Goal: Task Accomplishment & Management: Complete application form

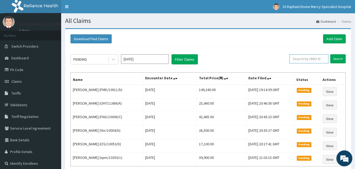
click at [313, 60] on input "text" at bounding box center [309, 58] width 39 height 9
type input "7"
type input "PA/79A7C7"
click at [338, 58] on input "Search" at bounding box center [338, 58] width 15 height 9
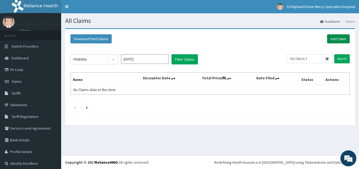
click at [332, 38] on link "Add Claim" at bounding box center [338, 38] width 23 height 9
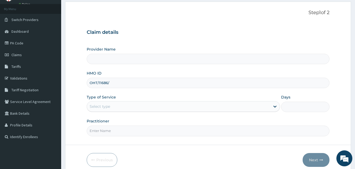
type input "OHT/11686/A"
type input "St. Raphael Divine Mercy Specialist Hospital"
type input "OHT/11686/A"
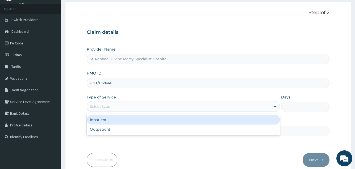
click at [143, 105] on div "Select type" at bounding box center [178, 106] width 183 height 9
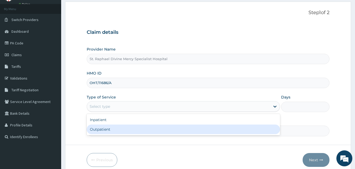
click at [114, 127] on div "Outpatient" at bounding box center [183, 130] width 193 height 10
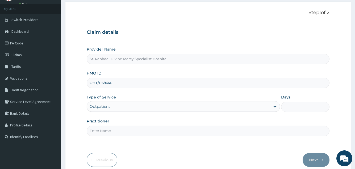
type input "1"
click at [116, 134] on input "Practitioner" at bounding box center [208, 131] width 243 height 10
type input "Dr. Sani"
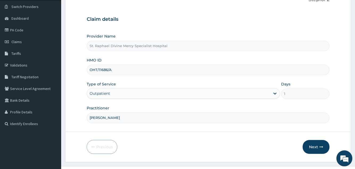
scroll to position [50, 0]
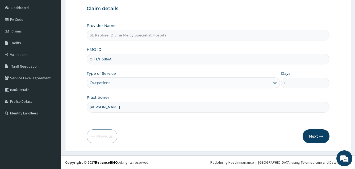
click at [315, 136] on button "Next" at bounding box center [316, 136] width 27 height 14
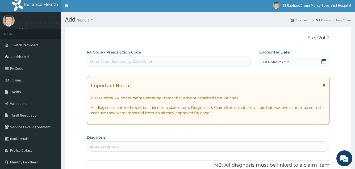
scroll to position [0, 0]
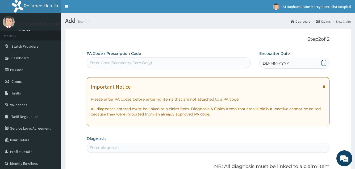
click at [325, 63] on icon at bounding box center [324, 62] width 5 height 5
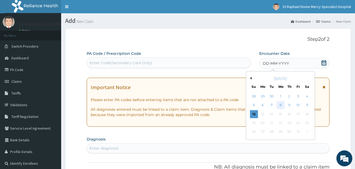
click at [279, 105] on div "8" at bounding box center [281, 105] width 8 height 8
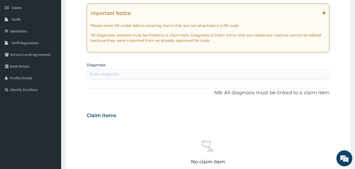
scroll to position [80, 0]
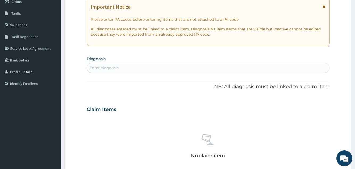
click at [151, 69] on div "Enter diagnosis" at bounding box center [208, 68] width 242 height 9
type input "p"
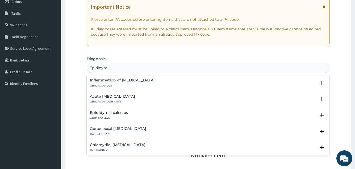
type input "Epididymy"
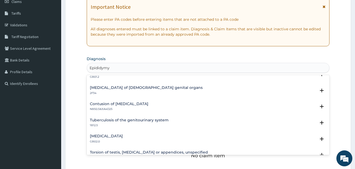
scroll to position [197, 0]
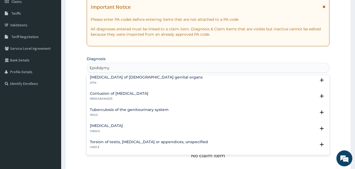
click at [101, 128] on div "Orchitis, epididymitis or epididymo-orchitis with abscess GB02.0" at bounding box center [106, 128] width 33 height 9
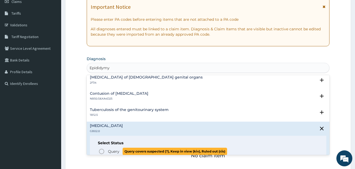
click at [102, 149] on circle "status option query" at bounding box center [101, 151] width 5 height 5
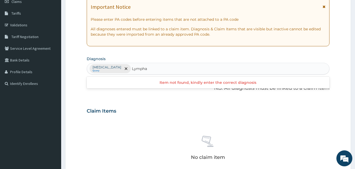
type input "Lymph"
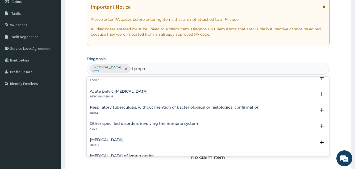
scroll to position [384, 0]
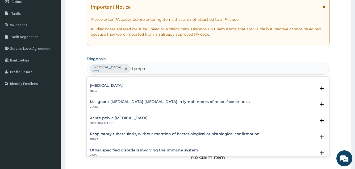
click at [121, 117] on h4 "Acute pelvic lymphadenitis" at bounding box center [119, 118] width 58 height 4
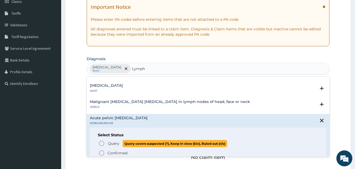
click at [103, 141] on circle "status option query" at bounding box center [101, 143] width 5 height 5
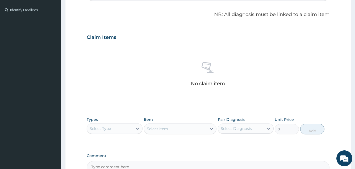
scroll to position [186, 0]
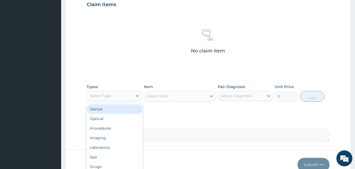
click at [131, 96] on div "Select Type" at bounding box center [110, 96] width 46 height 9
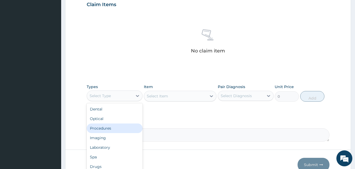
click at [107, 126] on div "Procedures" at bounding box center [115, 129] width 56 height 10
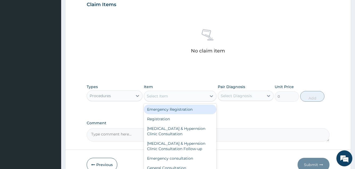
click at [178, 99] on div "Select Item" at bounding box center [175, 96] width 63 height 9
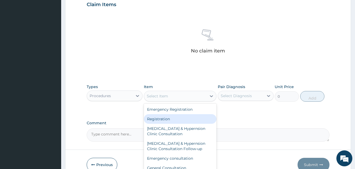
click at [169, 118] on div "Registration" at bounding box center [180, 119] width 73 height 10
type input "4750"
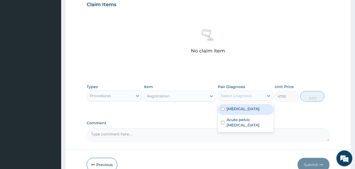
click at [246, 98] on div "Select Diagnosis" at bounding box center [241, 96] width 46 height 9
drag, startPoint x: 230, startPoint y: 110, endPoint x: 231, endPoint y: 117, distance: 7.5
click at [230, 111] on label "Orchitis, epididymitis or epididymo-orchitis with abscess" at bounding box center [243, 108] width 33 height 5
checkbox input "true"
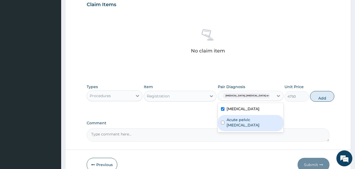
click at [232, 126] on div "Acute pelvic lymphadenitis" at bounding box center [251, 123] width 66 height 16
checkbox input "true"
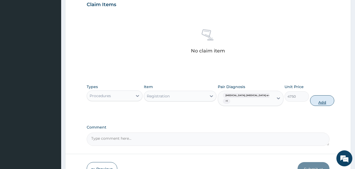
click at [311, 100] on button "Add" at bounding box center [322, 100] width 24 height 11
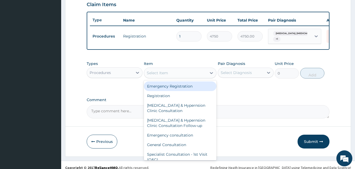
click at [165, 75] on div "Select Item" at bounding box center [157, 72] width 21 height 5
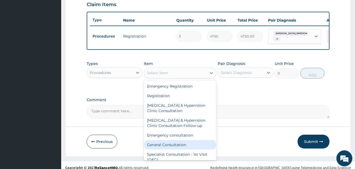
drag, startPoint x: 165, startPoint y: 147, endPoint x: 167, endPoint y: 144, distance: 3.6
click at [165, 146] on div "General Consultation" at bounding box center [180, 145] width 73 height 10
type input "4750"
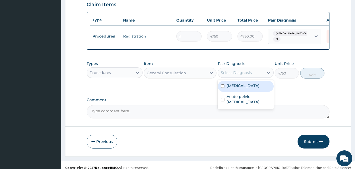
click at [241, 75] on div "Select Diagnosis" at bounding box center [236, 72] width 31 height 5
drag, startPoint x: 237, startPoint y: 92, endPoint x: 238, endPoint y: 99, distance: 7.2
click at [237, 88] on label "Orchitis, epididymitis or epididymo-orchitis with abscess" at bounding box center [243, 85] width 33 height 5
checkbox input "true"
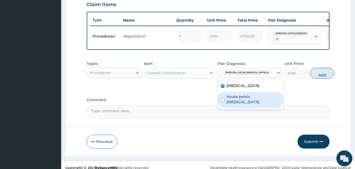
click at [237, 105] on label "Acute pelvic lymphadenitis" at bounding box center [254, 99] width 54 height 11
checkbox input "true"
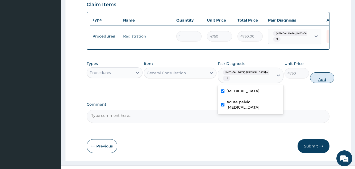
click at [317, 78] on button "Add" at bounding box center [322, 77] width 24 height 11
type input "0"
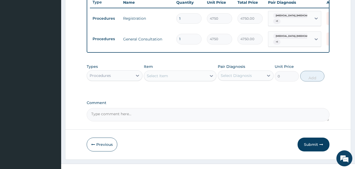
scroll to position [216, 0]
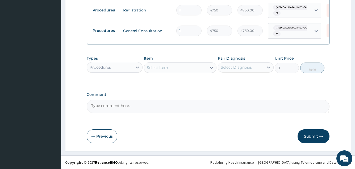
click at [122, 65] on div "Procedures" at bounding box center [110, 67] width 46 height 9
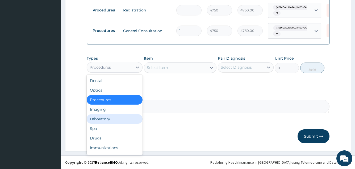
drag, startPoint x: 106, startPoint y: 119, endPoint x: 137, endPoint y: 102, distance: 35.9
click at [106, 119] on div "Laboratory" at bounding box center [115, 119] width 56 height 10
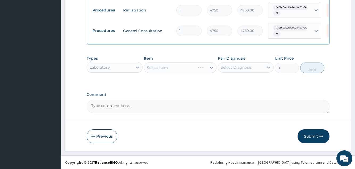
click at [161, 70] on div "Select Item" at bounding box center [180, 67] width 73 height 11
click at [170, 68] on div "Select Item" at bounding box center [175, 67] width 63 height 9
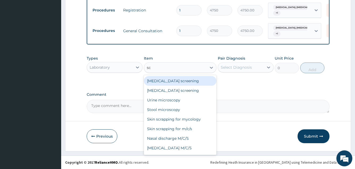
type input "s"
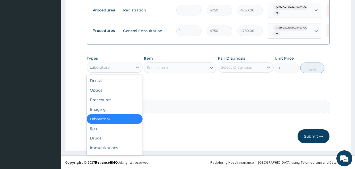
click at [116, 68] on div "Laboratory" at bounding box center [110, 67] width 46 height 9
click at [100, 106] on div "Imaging" at bounding box center [115, 110] width 56 height 10
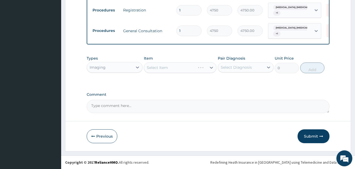
click at [165, 65] on div "Select Item" at bounding box center [180, 67] width 73 height 11
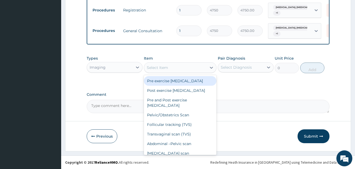
click at [164, 67] on div "Select Item" at bounding box center [157, 67] width 21 height 5
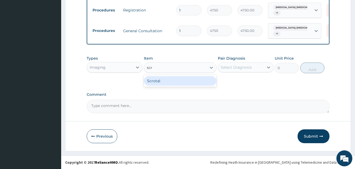
type input "scro"
click at [155, 79] on div "Scrotal" at bounding box center [180, 81] width 73 height 10
type input "11400"
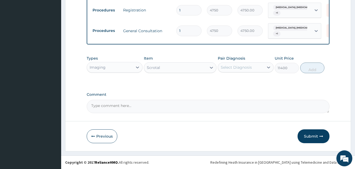
click at [246, 64] on div "Select Diagnosis" at bounding box center [241, 67] width 46 height 9
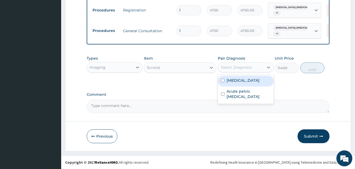
drag, startPoint x: 244, startPoint y: 80, endPoint x: 244, endPoint y: 95, distance: 14.4
click at [244, 83] on label "Orchitis, epididymitis or epididymo-orchitis with abscess" at bounding box center [243, 80] width 33 height 5
checkbox input "true"
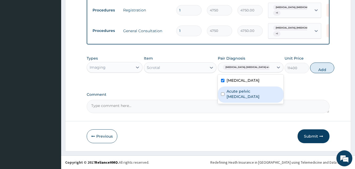
click at [244, 99] on label "Acute pelvic lymphadenitis" at bounding box center [254, 94] width 54 height 11
checkbox input "true"
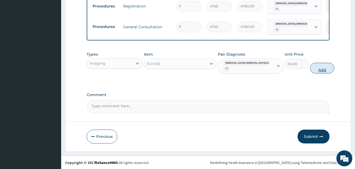
click at [316, 71] on button "Add" at bounding box center [322, 68] width 24 height 11
type input "0"
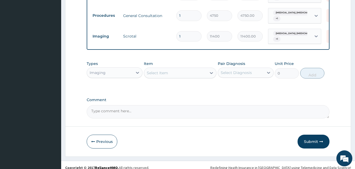
scroll to position [237, 0]
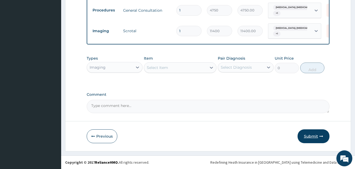
click at [311, 136] on button "Submit" at bounding box center [314, 136] width 32 height 14
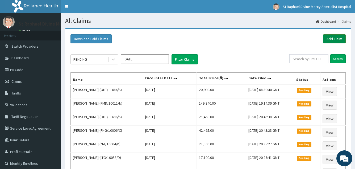
click at [333, 40] on link "Add Claim" at bounding box center [334, 38] width 23 height 9
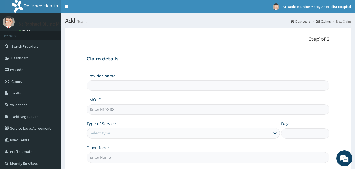
click at [131, 110] on input "HMO ID" at bounding box center [208, 109] width 243 height 10
type input "ARM"
type input "St. Raphael Divine Mercy Specialist Hospital"
type input "ARM/10121/A"
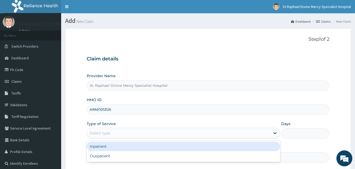
click at [174, 134] on div "Select type" at bounding box center [178, 133] width 183 height 9
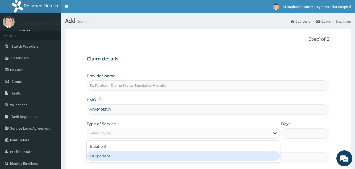
click at [100, 155] on div "Outpatient" at bounding box center [183, 156] width 193 height 10
type input "1"
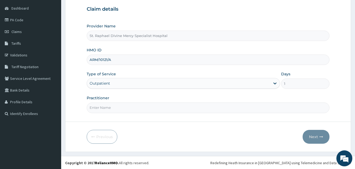
scroll to position [50, 0]
click at [122, 108] on input "Practitioner" at bounding box center [208, 107] width 243 height 10
type input "M"
click at [99, 109] on input "Practitioner" at bounding box center [208, 107] width 243 height 10
type input "Dr Sani"
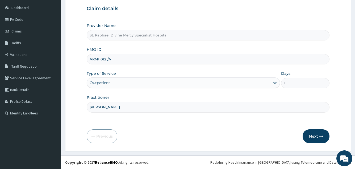
click at [311, 135] on button "Next" at bounding box center [316, 136] width 27 height 14
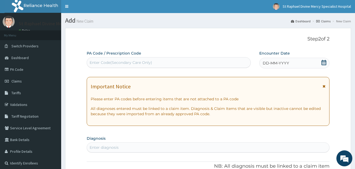
scroll to position [0, 0]
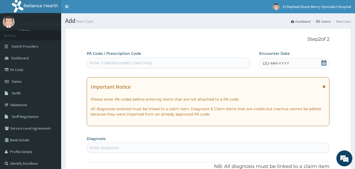
click at [139, 62] on div "Enter Code(Secondary Care Only)" at bounding box center [121, 62] width 63 height 5
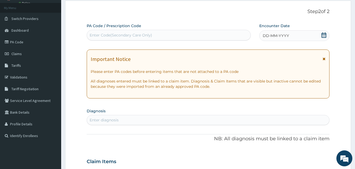
scroll to position [53, 0]
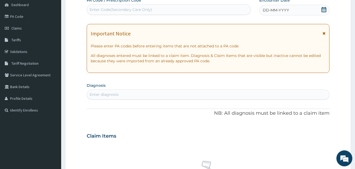
click at [133, 96] on div "Enter diagnosis" at bounding box center [208, 94] width 242 height 9
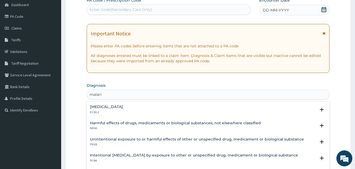
type input "malaria"
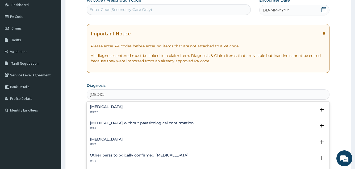
click at [110, 139] on h4 "Malaria, unspecified" at bounding box center [106, 139] width 33 height 4
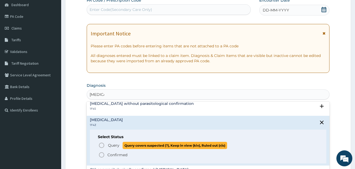
scroll to position [27, 0]
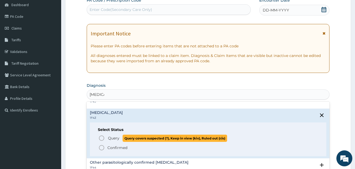
drag, startPoint x: 102, startPoint y: 138, endPoint x: 114, endPoint y: 131, distance: 13.5
click at [103, 138] on icon "status option query" at bounding box center [101, 138] width 6 height 6
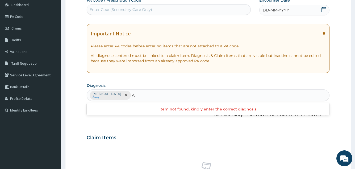
type input "A"
type input "Conjunc"
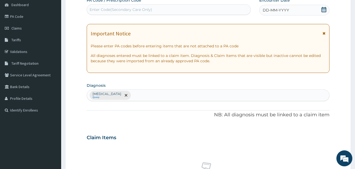
click at [324, 10] on icon at bounding box center [324, 9] width 5 height 5
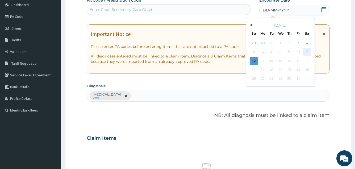
click at [306, 51] on div "11" at bounding box center [307, 52] width 8 height 8
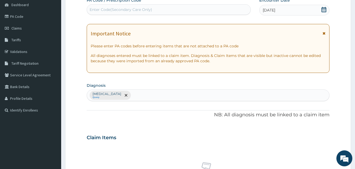
click at [141, 95] on div "Malaria, unspecified Query" at bounding box center [208, 95] width 242 height 11
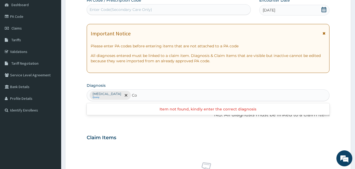
type input "C"
type input "Allergic"
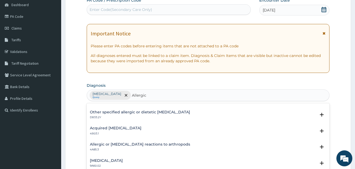
scroll to position [346, 0]
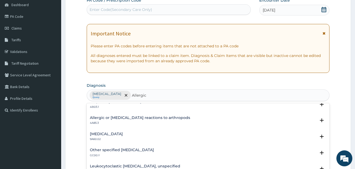
click at [117, 133] on h4 "Allergic conjunctivitis" at bounding box center [106, 134] width 33 height 4
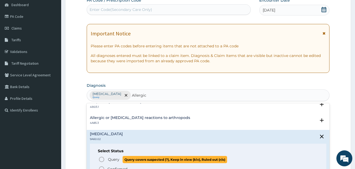
click at [101, 161] on icon "status option query" at bounding box center [101, 159] width 6 height 6
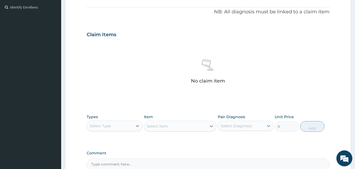
scroll to position [186, 0]
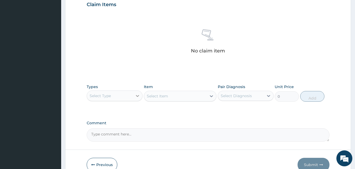
click at [134, 96] on div at bounding box center [138, 96] width 10 height 10
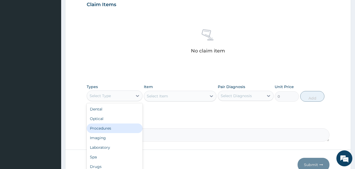
drag, startPoint x: 110, startPoint y: 130, endPoint x: 137, endPoint y: 121, distance: 29.0
click at [110, 130] on div "Procedures" at bounding box center [115, 129] width 56 height 10
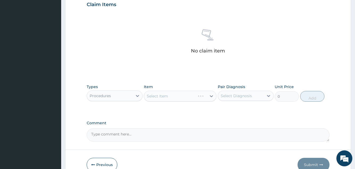
click at [167, 98] on div "Select Item" at bounding box center [180, 96] width 73 height 11
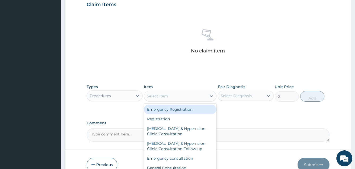
click at [161, 95] on div "Select Item" at bounding box center [157, 95] width 21 height 5
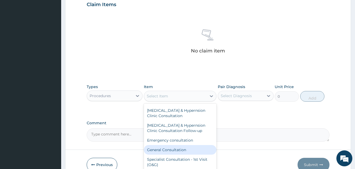
scroll to position [27, 0]
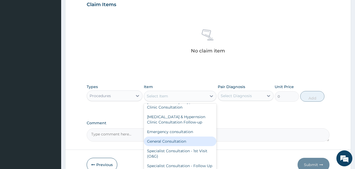
click at [162, 142] on div "General Consultation" at bounding box center [180, 142] width 73 height 10
type input "4750"
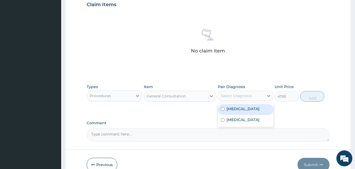
click at [238, 96] on div "Select Diagnosis" at bounding box center [236, 95] width 31 height 5
click at [234, 105] on div "Malaria, unspecified" at bounding box center [246, 109] width 56 height 11
checkbox input "true"
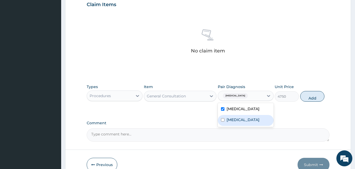
click at [235, 120] on label "Allergic conjunctivitis" at bounding box center [243, 119] width 33 height 5
checkbox input "true"
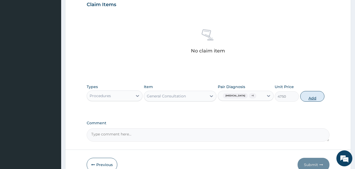
click at [318, 97] on button "Add" at bounding box center [313, 96] width 24 height 11
type input "0"
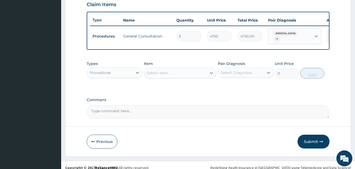
click at [127, 77] on div "Procedures" at bounding box center [110, 72] width 46 height 9
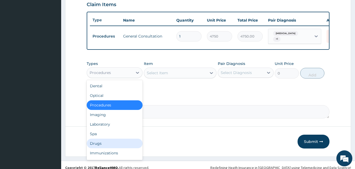
drag, startPoint x: 98, startPoint y: 148, endPoint x: 109, endPoint y: 135, distance: 17.1
click at [98, 147] on div "Drugs" at bounding box center [115, 144] width 56 height 10
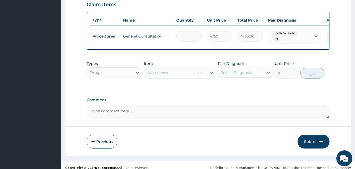
click at [171, 78] on div "Select Item" at bounding box center [180, 73] width 73 height 11
click at [174, 77] on div "Select Item" at bounding box center [175, 73] width 63 height 9
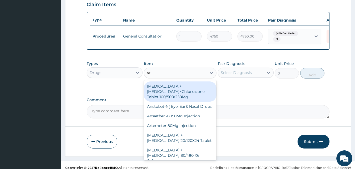
type input "art"
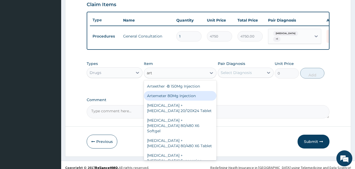
click at [177, 99] on div "Artemeter 80Mg Injection" at bounding box center [180, 96] width 73 height 10
type input "807.5"
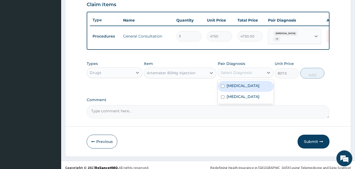
click at [238, 75] on div "Select Diagnosis" at bounding box center [236, 72] width 31 height 5
click at [233, 88] on label "Malaria, unspecified" at bounding box center [243, 85] width 33 height 5
checkbox input "true"
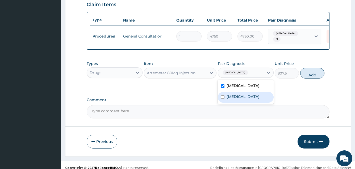
click at [236, 99] on label "Allergic conjunctivitis" at bounding box center [243, 96] width 33 height 5
checkbox input "false"
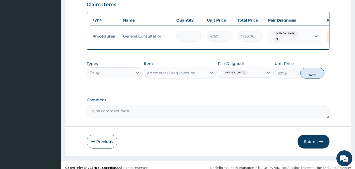
click at [311, 79] on button "Add" at bounding box center [313, 73] width 24 height 11
type input "0"
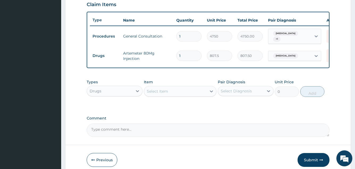
type input "0.00"
type input "6"
type input "4845.00"
type input "6"
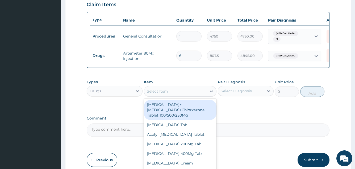
click at [153, 93] on div "Select Item" at bounding box center [157, 91] width 21 height 5
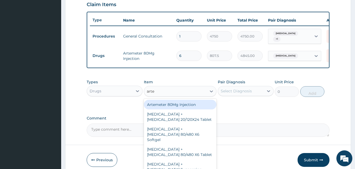
type input "artem"
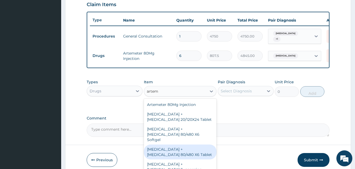
click at [177, 151] on div "[MEDICAL_DATA] + [MEDICAL_DATA] 80/480 X6 Tablet" at bounding box center [180, 152] width 73 height 15
type input "4275"
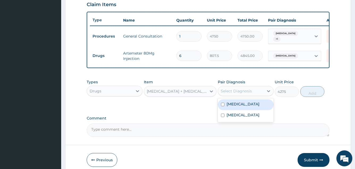
click at [247, 94] on div "Select Diagnosis" at bounding box center [236, 90] width 31 height 5
click at [240, 107] on label "Malaria, unspecified" at bounding box center [243, 103] width 33 height 5
checkbox input "true"
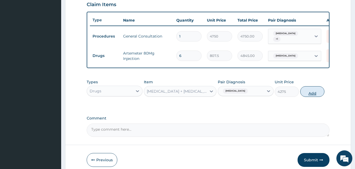
click at [308, 96] on button "Add" at bounding box center [313, 91] width 24 height 11
type input "0"
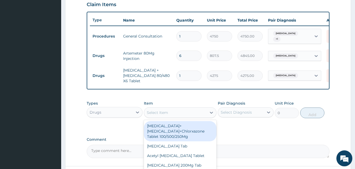
click at [160, 115] on div "Select Item" at bounding box center [157, 112] width 21 height 5
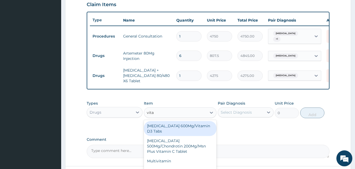
type input "vitam"
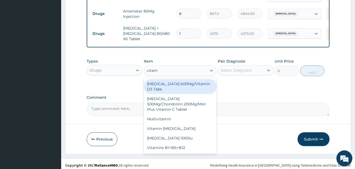
scroll to position [235, 0]
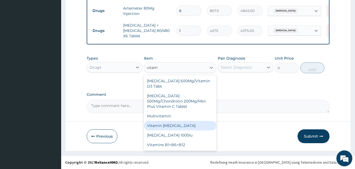
click at [179, 121] on div "Vitamin [MEDICAL_DATA]" at bounding box center [180, 126] width 73 height 10
type input "142.5"
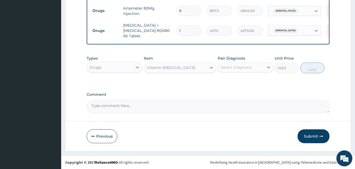
click at [236, 68] on div "Select Diagnosis" at bounding box center [236, 67] width 31 height 5
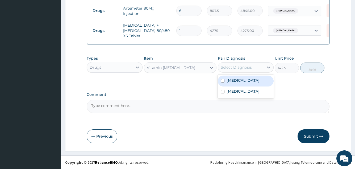
click at [234, 80] on label "Malaria, unspecified" at bounding box center [243, 80] width 33 height 5
checkbox input "true"
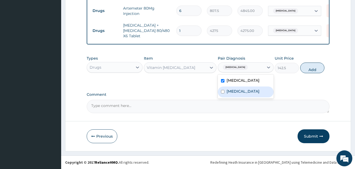
click at [234, 90] on label "Allergic conjunctivitis" at bounding box center [243, 91] width 33 height 5
checkbox input "true"
click at [312, 68] on button "Add" at bounding box center [313, 68] width 24 height 11
type input "0"
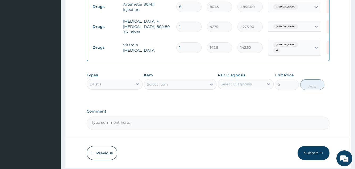
type input "10"
type input "1425.00"
type input "10"
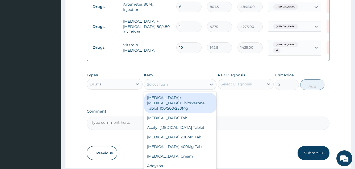
click at [166, 87] on div "Select Item" at bounding box center [157, 84] width 21 height 5
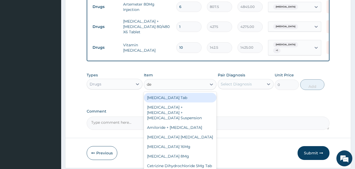
type input "dex"
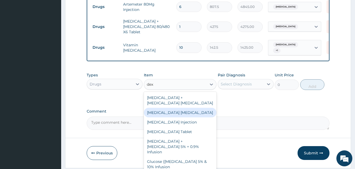
click at [183, 117] on div "[MEDICAL_DATA] [MEDICAL_DATA]" at bounding box center [180, 113] width 73 height 10
type input "1900"
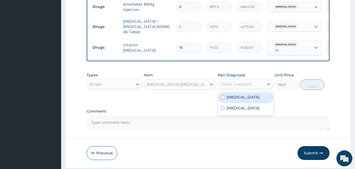
click at [241, 87] on div "Select Diagnosis" at bounding box center [236, 83] width 31 height 5
click at [236, 100] on label "Malaria, unspecified" at bounding box center [243, 96] width 33 height 5
checkbox input "true"
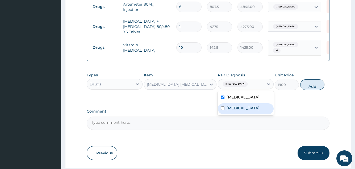
click at [233, 111] on label "Allergic conjunctivitis" at bounding box center [243, 107] width 33 height 5
checkbox input "true"
click at [242, 100] on label "Malaria, unspecified" at bounding box center [243, 96] width 33 height 5
checkbox input "false"
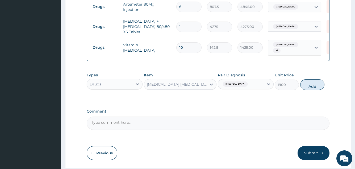
click at [314, 90] on button "Add" at bounding box center [313, 84] width 24 height 11
type input "0"
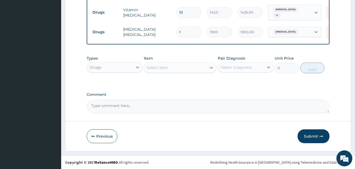
scroll to position [274, 0]
click at [310, 136] on button "Submit" at bounding box center [314, 136] width 32 height 14
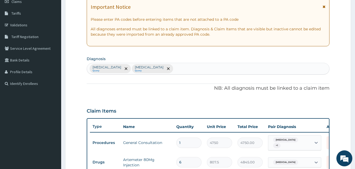
scroll to position [132, 0]
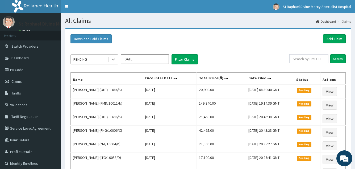
click at [113, 60] on icon at bounding box center [113, 59] width 5 height 5
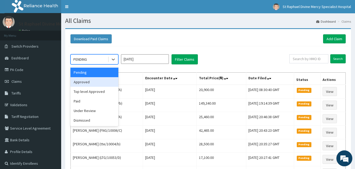
click at [86, 81] on div "Approved" at bounding box center [95, 82] width 48 height 10
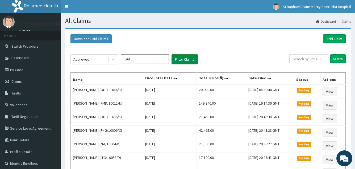
click at [179, 59] on button "Filter Claims" at bounding box center [185, 59] width 26 height 10
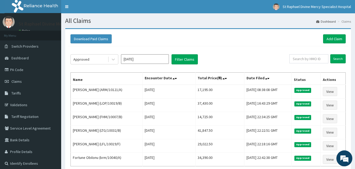
click at [331, 34] on div "Download Paid Claims Add Claim" at bounding box center [208, 39] width 281 height 15
click at [331, 38] on link "Add Claim" at bounding box center [334, 38] width 23 height 9
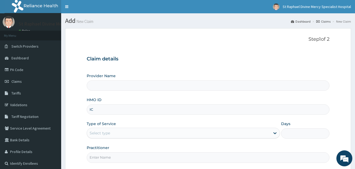
type input "ICN"
type input "St. Raphael Divine Mercy Specialist Hospital"
type input "ICN/10094/A"
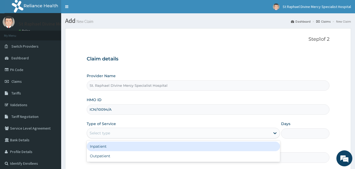
click at [135, 134] on div "Select type" at bounding box center [178, 133] width 183 height 9
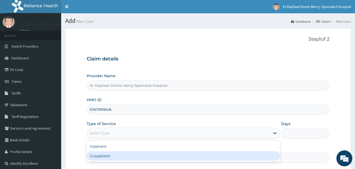
drag, startPoint x: 104, startPoint y: 156, endPoint x: 135, endPoint y: 127, distance: 42.4
click at [110, 149] on div "Inpatient Outpatient" at bounding box center [183, 151] width 193 height 21
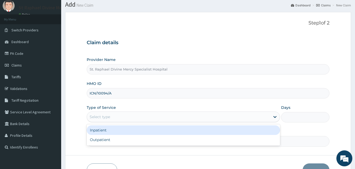
scroll to position [50, 0]
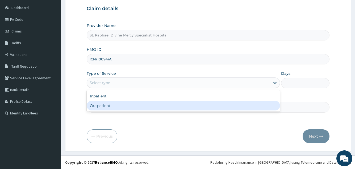
drag, startPoint x: 105, startPoint y: 106, endPoint x: 108, endPoint y: 100, distance: 6.3
click at [105, 105] on div "Outpatient" at bounding box center [183, 106] width 193 height 10
type input "1"
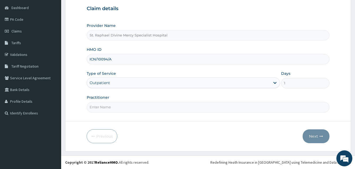
click at [116, 106] on input "Practitioner" at bounding box center [208, 107] width 243 height 10
type input "Dr Ogbonnaya"
click at [316, 141] on button "Next" at bounding box center [316, 136] width 27 height 14
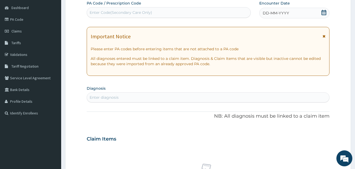
click at [324, 13] on icon at bounding box center [324, 12] width 5 height 5
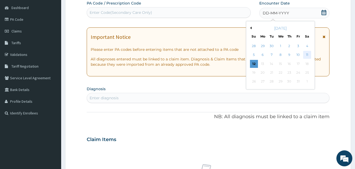
click at [306, 53] on div "11" at bounding box center [307, 55] width 8 height 8
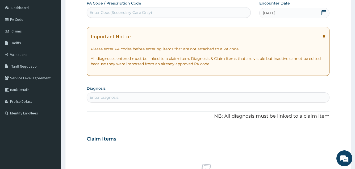
click at [143, 13] on div "Enter Code(Secondary Care Only)" at bounding box center [121, 12] width 63 height 5
click at [128, 97] on div "Enter diagnosis" at bounding box center [208, 97] width 242 height 9
type input "hyper"
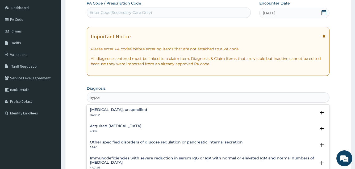
click at [102, 110] on h4 "[MEDICAL_DATA], unspecified" at bounding box center [118, 110] width 57 height 4
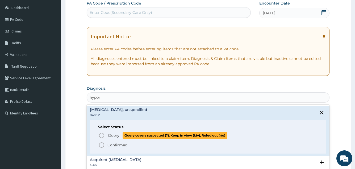
click at [101, 133] on circle "status option query" at bounding box center [101, 135] width 5 height 5
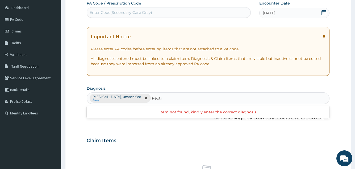
type input "Peptic"
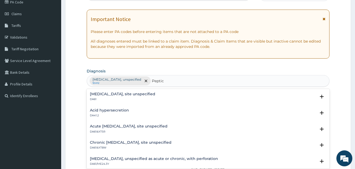
scroll to position [77, 0]
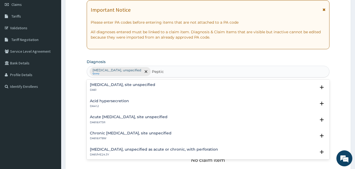
click at [113, 117] on h4 "Acute [MEDICAL_DATA], site unspecified" at bounding box center [129, 117] width 78 height 4
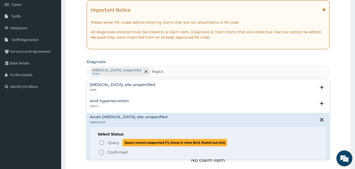
click at [101, 142] on icon "status option query" at bounding box center [101, 142] width 6 height 6
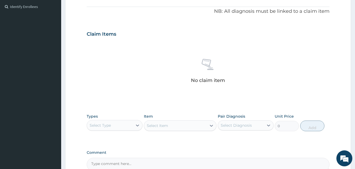
scroll to position [183, 0]
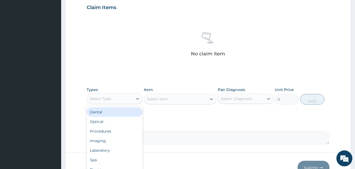
click at [130, 102] on div "Select Type" at bounding box center [110, 98] width 46 height 9
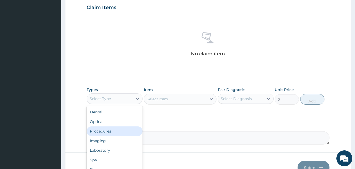
click at [114, 130] on div "Procedures" at bounding box center [115, 131] width 56 height 10
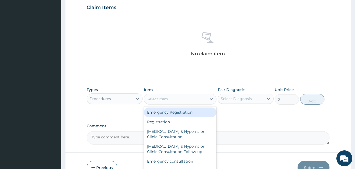
click at [164, 100] on div "Select Item" at bounding box center [157, 98] width 21 height 5
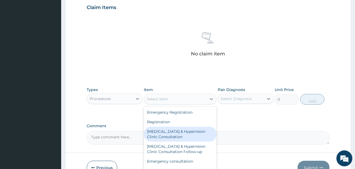
scroll to position [27, 0]
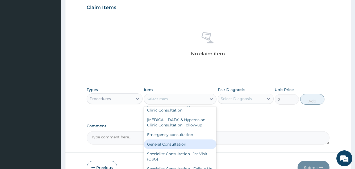
drag, startPoint x: 174, startPoint y: 145, endPoint x: 206, endPoint y: 130, distance: 35.2
click at [177, 145] on div "General Consultation" at bounding box center [180, 144] width 73 height 10
type input "4750"
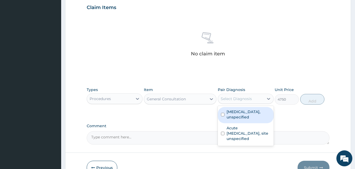
click at [241, 100] on div "Select Diagnosis" at bounding box center [236, 98] width 31 height 5
click at [236, 115] on label "[MEDICAL_DATA], unspecified" at bounding box center [249, 114] width 44 height 11
checkbox input "true"
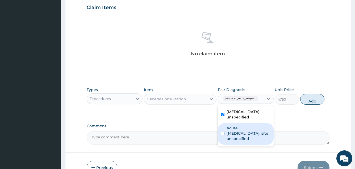
drag, startPoint x: 242, startPoint y: 130, endPoint x: 249, endPoint y: 123, distance: 10.2
click at [242, 130] on label "Acute [MEDICAL_DATA], site unspecified" at bounding box center [249, 133] width 44 height 16
checkbox input "true"
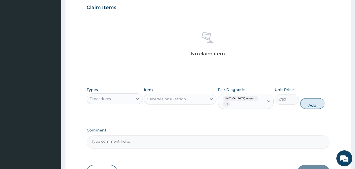
click at [308, 104] on button "Add" at bounding box center [313, 103] width 24 height 11
type input "0"
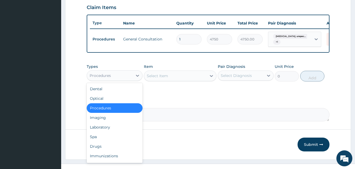
click at [123, 80] on div "Procedures" at bounding box center [110, 75] width 46 height 9
drag, startPoint x: 100, startPoint y: 150, endPoint x: 109, endPoint y: 127, distance: 24.1
click at [101, 146] on div "Drugs" at bounding box center [115, 147] width 56 height 10
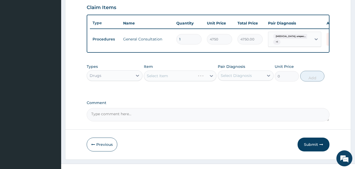
click at [162, 79] on div "Select Item" at bounding box center [180, 76] width 73 height 11
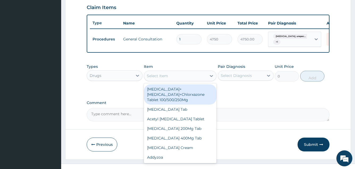
click at [173, 80] on div "Select Item" at bounding box center [175, 76] width 63 height 9
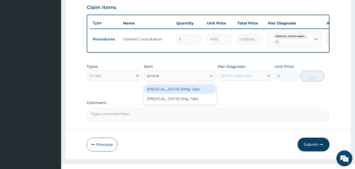
type input "amlodi"
click at [183, 94] on div "[MEDICAL_DATA] 10Mg Tabs" at bounding box center [180, 89] width 73 height 10
type input "380"
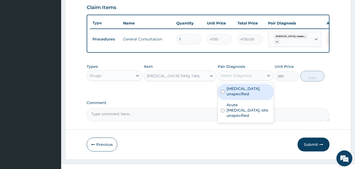
click at [241, 78] on div "Select Diagnosis" at bounding box center [236, 75] width 31 height 5
click at [233, 97] on label "[MEDICAL_DATA], unspecified" at bounding box center [249, 91] width 44 height 11
checkbox input "true"
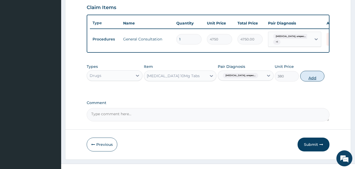
click at [310, 80] on button "Add" at bounding box center [313, 76] width 24 height 11
type input "0"
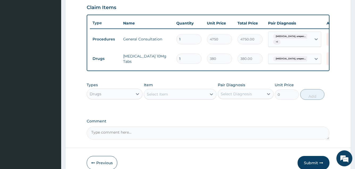
click at [164, 97] on div "Select Item" at bounding box center [157, 94] width 21 height 5
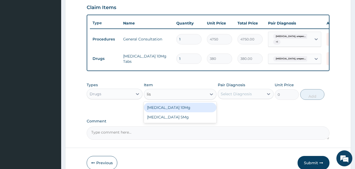
type input "lisi"
click at [176, 112] on div "[MEDICAL_DATA] 10Mg" at bounding box center [180, 108] width 73 height 10
type input "617.5"
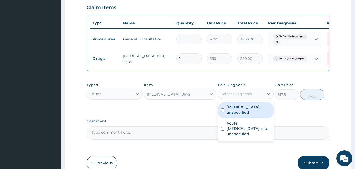
click at [230, 97] on div "Select Diagnosis" at bounding box center [236, 93] width 31 height 5
click at [232, 113] on label "[MEDICAL_DATA], unspecified" at bounding box center [249, 109] width 44 height 11
checkbox input "true"
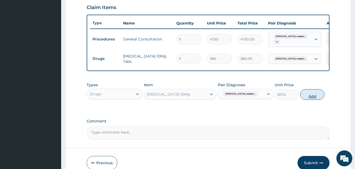
click at [307, 98] on button "Add" at bounding box center [313, 94] width 24 height 11
type input "0"
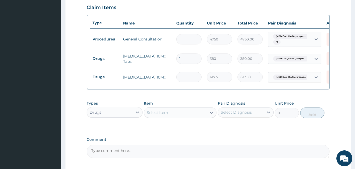
click at [168, 117] on div "Select Item" at bounding box center [175, 112] width 63 height 9
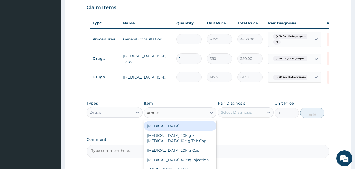
type input "omepra"
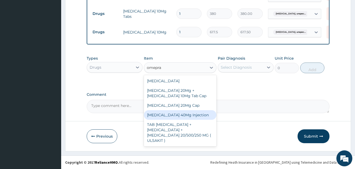
scroll to position [232, 0]
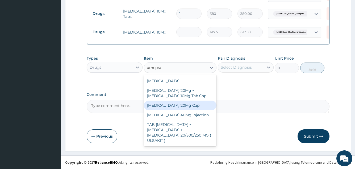
click at [177, 110] on div "[MEDICAL_DATA] 20Mg Cap" at bounding box center [180, 106] width 73 height 10
type input "190"
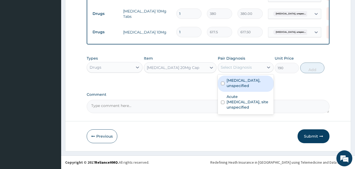
click at [240, 69] on div "Select Diagnosis" at bounding box center [236, 67] width 31 height 5
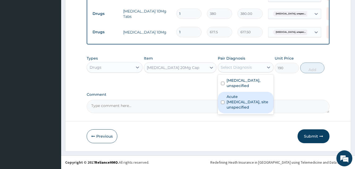
click at [234, 97] on label "Acute [MEDICAL_DATA], site unspecified" at bounding box center [249, 102] width 44 height 16
checkbox input "true"
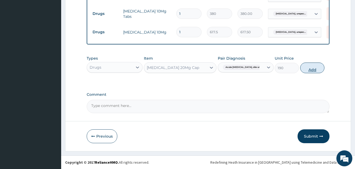
click at [314, 69] on button "Add" at bounding box center [313, 68] width 24 height 11
type input "0"
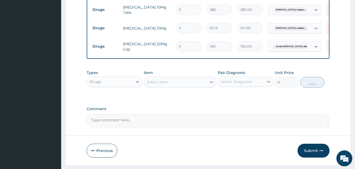
click at [158, 85] on div "Select Item" at bounding box center [157, 81] width 21 height 5
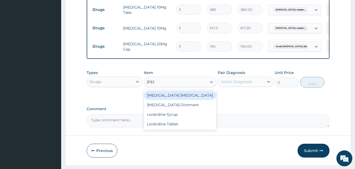
type input "lorat"
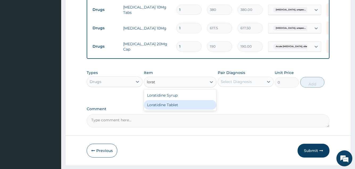
click at [167, 106] on div "Loratidine Tablet" at bounding box center [180, 105] width 73 height 10
type input "142.5"
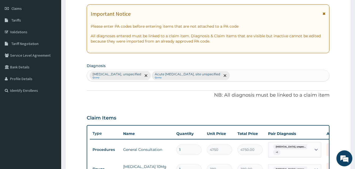
scroll to position [73, 0]
click at [237, 76] on div "Essential hypertension, unspecified Query Acute peptic ulcer, site unspecified …" at bounding box center [208, 75] width 242 height 11
type input "skin"
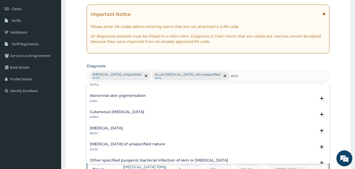
scroll to position [293, 0]
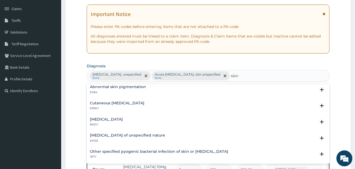
click at [100, 138] on div "Skin disease of unspecified nature EM0Z" at bounding box center [127, 137] width 75 height 9
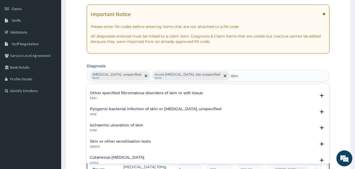
scroll to position [364, 0]
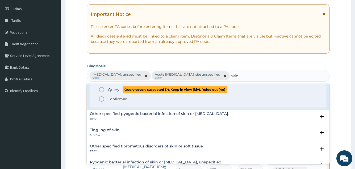
click at [101, 87] on circle "status option query" at bounding box center [101, 89] width 5 height 5
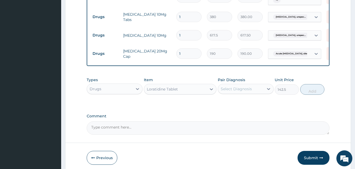
scroll to position [232, 0]
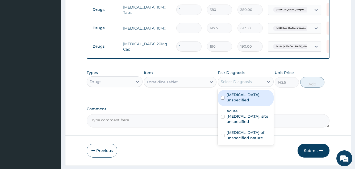
click at [249, 84] on div "Select Diagnosis" at bounding box center [236, 81] width 31 height 5
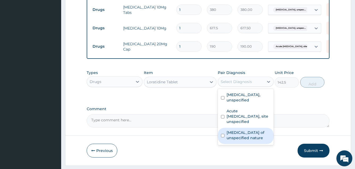
click at [226, 134] on div "Skin disease of unspecified nature" at bounding box center [246, 136] width 56 height 16
checkbox input "true"
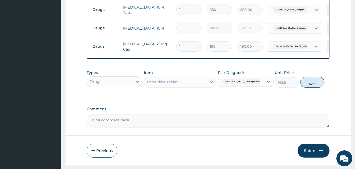
click at [312, 86] on button "Add" at bounding box center [313, 82] width 24 height 11
type input "0"
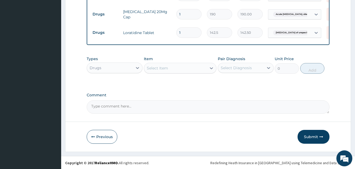
scroll to position [269, 0]
type input "0.00"
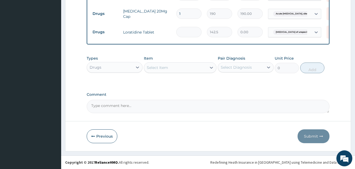
type input "5"
type input "712.50"
type input "6"
type input "855.00"
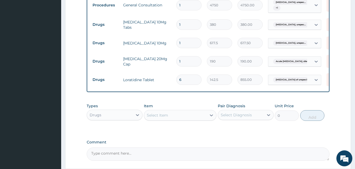
scroll to position [216, 0]
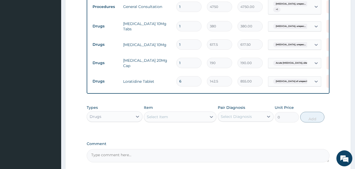
type input "6"
click at [185, 63] on input "1" at bounding box center [188, 63] width 25 height 10
type input "10"
type input "1900.00"
type input "10"
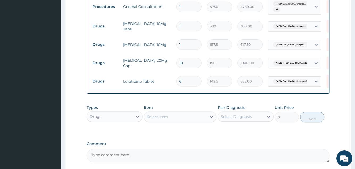
click at [187, 44] on input "1" at bounding box center [188, 44] width 25 height 10
type input "0.00"
type input "3"
type input "1852.50"
type input "30"
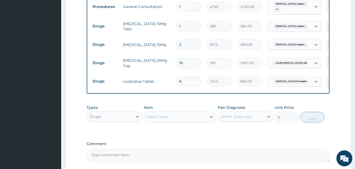
type input "18525.00"
type input "30"
click at [182, 24] on input "1" at bounding box center [188, 26] width 25 height 10
type input "0.00"
type input "3"
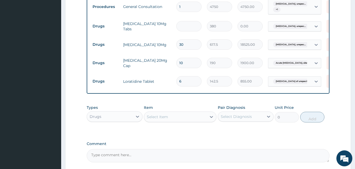
type input "1140.00"
type input "30"
type input "11400.00"
type input "30"
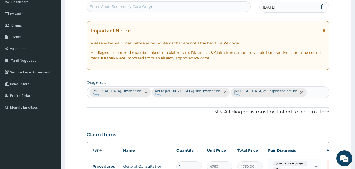
scroll to position [0, 0]
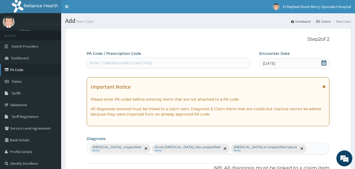
click at [19, 71] on link "PA Code" at bounding box center [30, 70] width 61 height 12
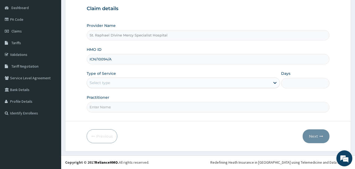
type input "ICN/10094/A"
click at [106, 79] on div "Select type" at bounding box center [178, 83] width 183 height 9
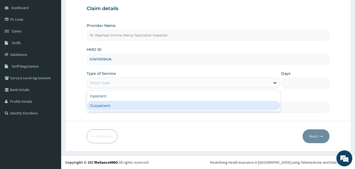
click at [101, 104] on div "Outpatient" at bounding box center [183, 106] width 193 height 10
type input "1"
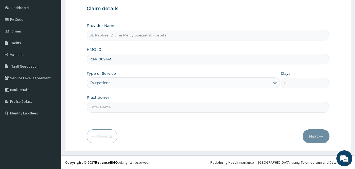
click at [139, 108] on input "Practitioner" at bounding box center [208, 107] width 243 height 10
type input "[PERSON_NAME]"
click at [313, 135] on button "Next" at bounding box center [316, 136] width 27 height 14
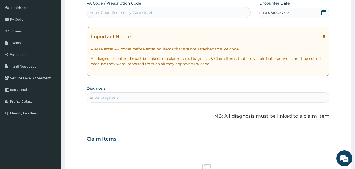
click at [326, 11] on icon at bounding box center [324, 12] width 5 height 5
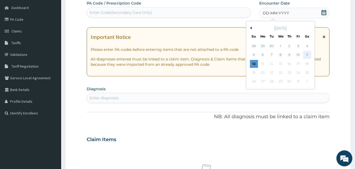
click at [306, 54] on div "11" at bounding box center [307, 55] width 8 height 8
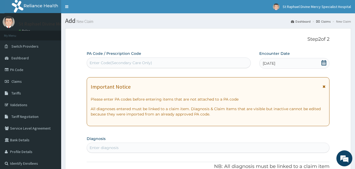
click at [106, 61] on div "Enter Code(Secondary Care Only)" at bounding box center [168, 63] width 163 height 9
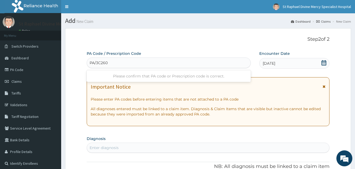
type input "PA/3C260C"
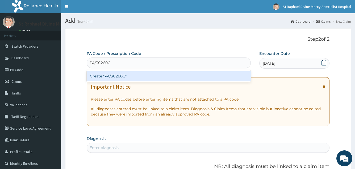
click at [112, 75] on div "Create "PA/3C260C"" at bounding box center [169, 76] width 164 height 10
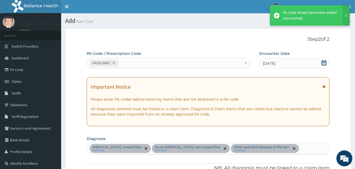
scroll to position [193, 0]
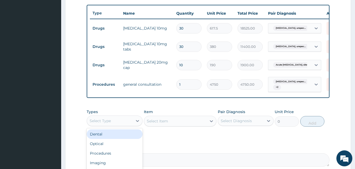
click at [128, 125] on div "Select Type" at bounding box center [110, 121] width 46 height 9
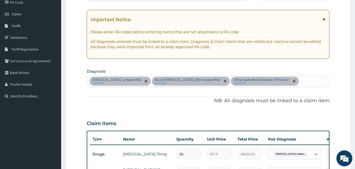
scroll to position [60, 0]
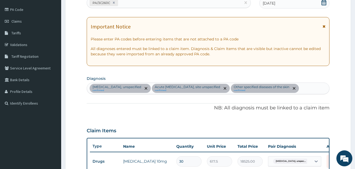
click at [299, 88] on div "[MEDICAL_DATA], unspecified confirmed Acute [MEDICAL_DATA], site unspecified co…" at bounding box center [208, 88] width 242 height 11
type input "upper"
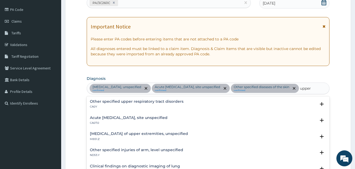
click at [122, 118] on h4 "Acute [MEDICAL_DATA], site unspecified" at bounding box center [129, 118] width 78 height 4
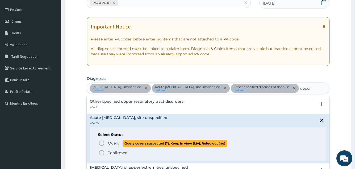
click at [102, 143] on icon "status option query" at bounding box center [101, 143] width 6 height 6
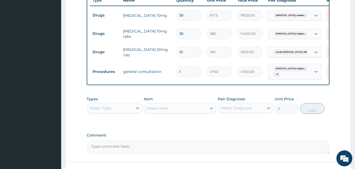
scroll to position [220, 0]
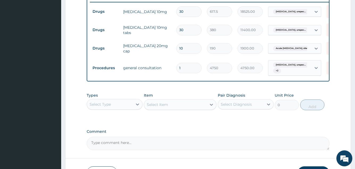
click at [130, 108] on div "Select Type" at bounding box center [110, 104] width 46 height 9
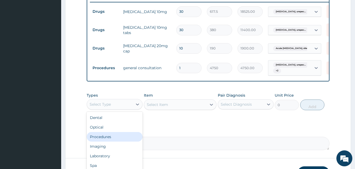
scroll to position [18, 0]
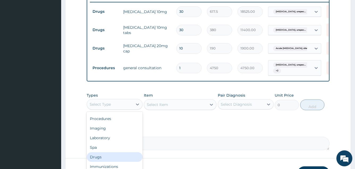
drag, startPoint x: 99, startPoint y: 162, endPoint x: 120, endPoint y: 145, distance: 27.5
click at [100, 160] on div "Drugs" at bounding box center [115, 157] width 56 height 10
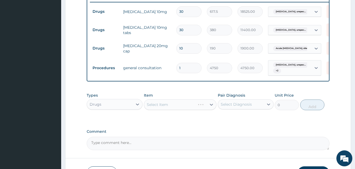
click at [167, 107] on div "Select Item" at bounding box center [180, 104] width 73 height 11
click at [163, 108] on div "Select Item" at bounding box center [180, 104] width 73 height 11
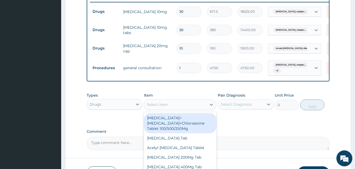
click at [163, 107] on div "Select Item" at bounding box center [157, 104] width 21 height 5
type input "[PERSON_NAME]"
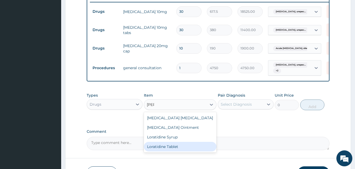
drag, startPoint x: 172, startPoint y: 152, endPoint x: 176, endPoint y: 146, distance: 7.1
click at [172, 151] on div "Loratidine Tablet" at bounding box center [180, 147] width 73 height 10
type input "142.5"
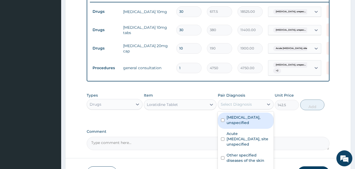
click at [240, 107] on div "Select Diagnosis" at bounding box center [236, 104] width 31 height 5
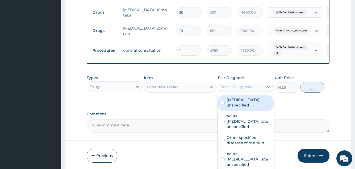
scroll to position [261, 0]
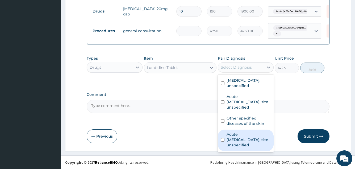
drag, startPoint x: 229, startPoint y: 133, endPoint x: 247, endPoint y: 124, distance: 19.9
click at [232, 132] on label "Acute [MEDICAL_DATA], site unspecified" at bounding box center [249, 140] width 44 height 16
checkbox input "true"
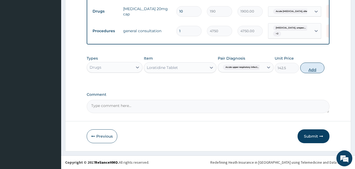
click at [312, 68] on button "Add" at bounding box center [313, 68] width 24 height 11
type input "0"
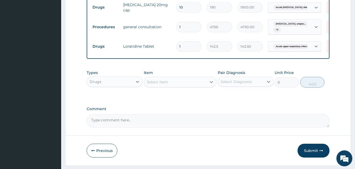
type input "0.00"
type input "5"
type input "712.50"
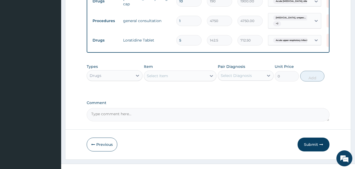
scroll to position [279, 0]
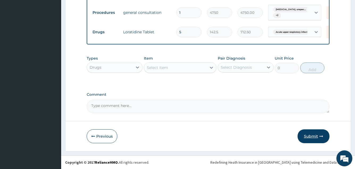
type input "5"
click at [316, 136] on button "Submit" at bounding box center [314, 136] width 32 height 14
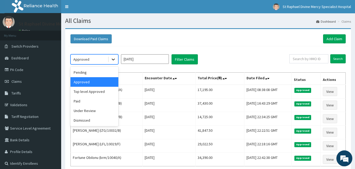
click at [114, 59] on icon at bounding box center [113, 59] width 5 height 5
click at [90, 108] on div "Under Review" at bounding box center [95, 111] width 48 height 10
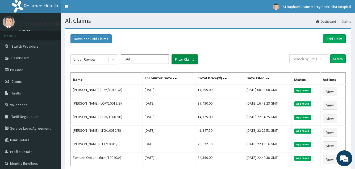
click at [181, 60] on button "Filter Claims" at bounding box center [185, 59] width 26 height 10
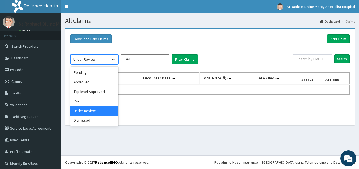
click at [116, 60] on icon at bounding box center [113, 59] width 5 height 5
click at [79, 83] on div "Approved" at bounding box center [95, 82] width 48 height 10
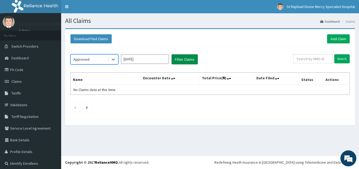
click at [186, 61] on button "Filter Claims" at bounding box center [185, 59] width 26 height 10
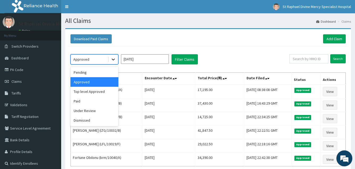
click at [114, 59] on icon at bounding box center [113, 60] width 3 height 2
click at [84, 74] on div "Pending" at bounding box center [95, 73] width 48 height 10
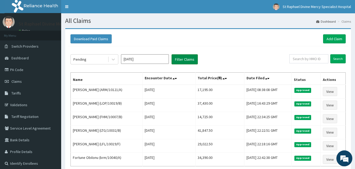
click at [180, 60] on button "Filter Claims" at bounding box center [185, 59] width 26 height 10
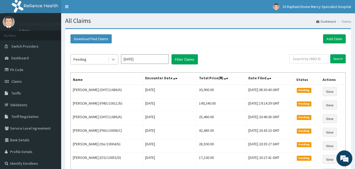
click at [112, 59] on icon at bounding box center [113, 59] width 5 height 5
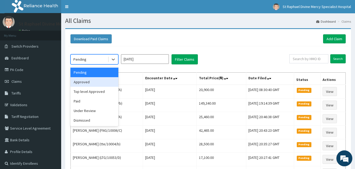
drag, startPoint x: 88, startPoint y: 80, endPoint x: 91, endPoint y: 80, distance: 3.2
click at [89, 80] on div "Approved" at bounding box center [95, 82] width 48 height 10
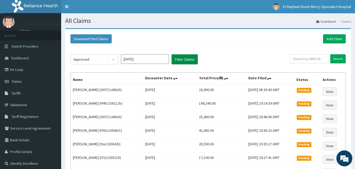
click at [177, 59] on button "Filter Claims" at bounding box center [185, 59] width 26 height 10
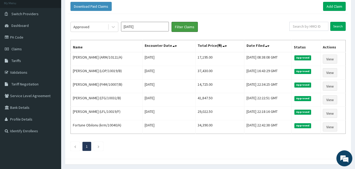
scroll to position [24, 0]
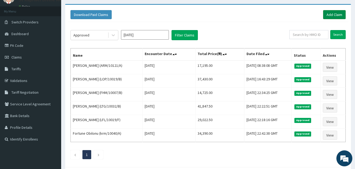
click at [341, 14] on link "Add Claim" at bounding box center [334, 14] width 23 height 9
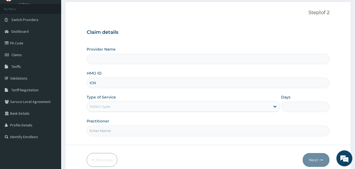
type input "ICN/"
type input "St. Raphael Divine Mercy Specialist Hospital"
type input "ICN/10094/A"
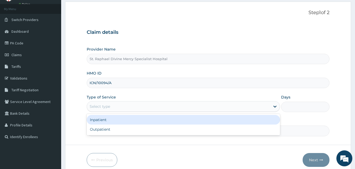
click at [202, 106] on div "Select type" at bounding box center [178, 106] width 183 height 9
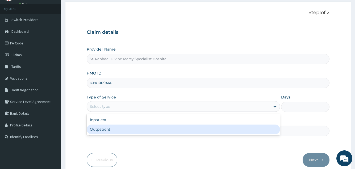
click at [112, 128] on div "Outpatient" at bounding box center [183, 130] width 193 height 10
type input "1"
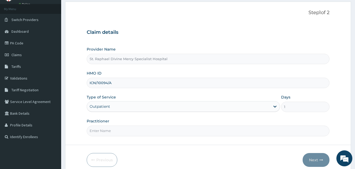
click at [107, 132] on input "Practitioner" at bounding box center [208, 131] width 243 height 10
type input "[PERSON_NAME]"
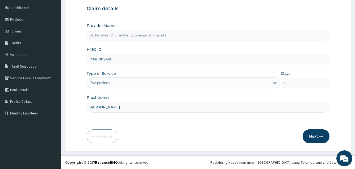
click at [310, 134] on button "Next" at bounding box center [316, 136] width 27 height 14
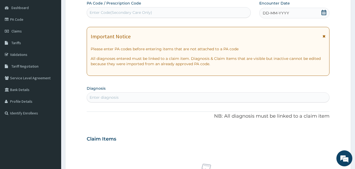
drag, startPoint x: 326, startPoint y: 12, endPoint x: 318, endPoint y: 16, distance: 8.3
click at [325, 12] on icon at bounding box center [324, 12] width 5 height 5
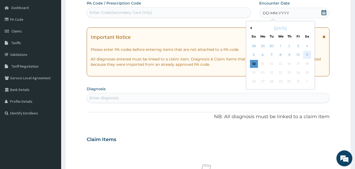
click at [308, 55] on div "11" at bounding box center [307, 55] width 8 height 8
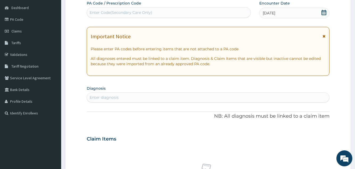
click at [130, 12] on div "Enter Code(Secondary Care Only)" at bounding box center [121, 12] width 63 height 5
type input "PA/3C260C"
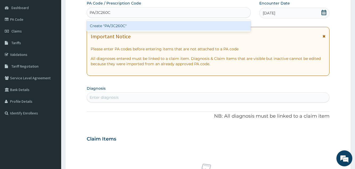
click at [118, 25] on div "Create "PA/3C260C"" at bounding box center [169, 26] width 164 height 10
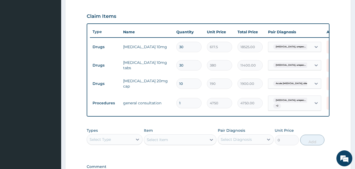
scroll to position [167, 0]
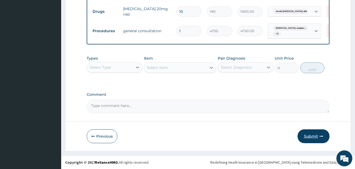
click at [308, 136] on button "Submit" at bounding box center [314, 136] width 32 height 14
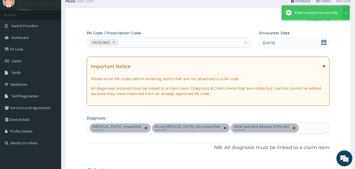
scroll to position [251, 0]
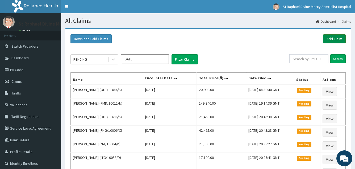
click at [339, 39] on link "Add Claim" at bounding box center [334, 38] width 23 height 9
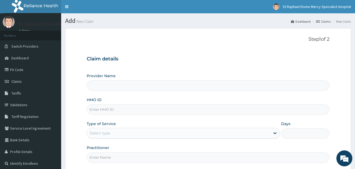
type input "St. Raphael Divine Mercy Specialist Hospital"
click at [108, 106] on input "HMO ID" at bounding box center [208, 109] width 243 height 10
type input "I"
type input "NBC/11449/C"
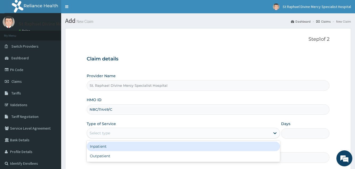
click at [123, 132] on div "Select type" at bounding box center [178, 133] width 183 height 9
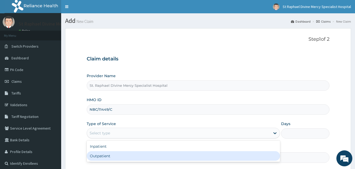
drag, startPoint x: 102, startPoint y: 155, endPoint x: 113, endPoint y: 146, distance: 14.1
click at [103, 154] on div "Outpatient" at bounding box center [183, 156] width 193 height 10
type input "1"
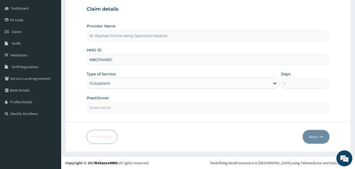
scroll to position [50, 0]
click at [120, 108] on input "Practitioner" at bounding box center [208, 107] width 243 height 10
type input "Dr Nwakaeze"
click at [312, 137] on button "Next" at bounding box center [316, 136] width 27 height 14
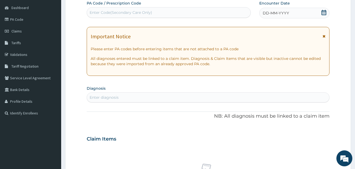
click at [323, 12] on icon at bounding box center [324, 12] width 5 height 5
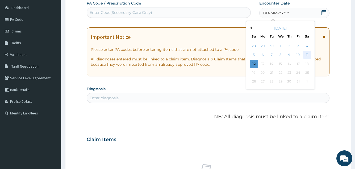
click at [309, 55] on div "11" at bounding box center [307, 55] width 8 height 8
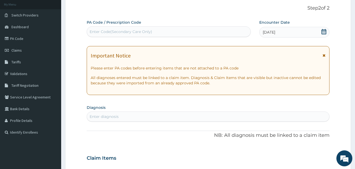
scroll to position [0, 0]
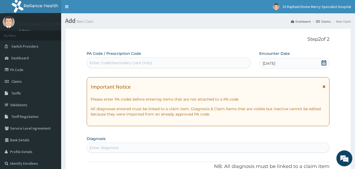
click at [117, 63] on div "Enter Code(Secondary Care Only)" at bounding box center [121, 62] width 63 height 5
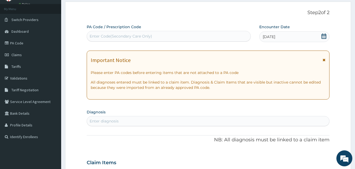
click at [112, 116] on div "Enter diagnosis" at bounding box center [208, 121] width 243 height 10
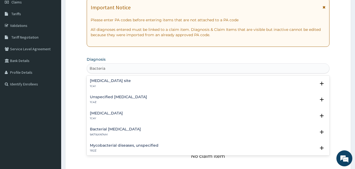
scroll to position [80, 0]
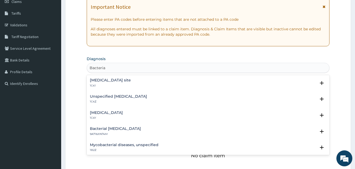
click at [109, 97] on h4 "Unspecified bacterial disease" at bounding box center [118, 96] width 57 height 4
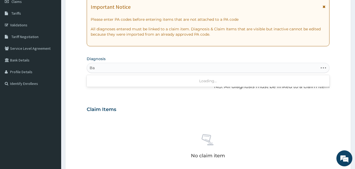
type input "B"
type input "c"
type input "Bacteria"
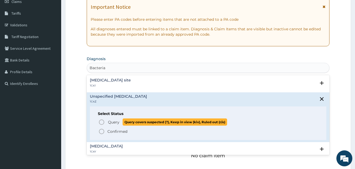
click at [101, 123] on icon "status option query" at bounding box center [101, 122] width 6 height 6
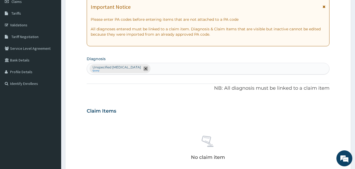
click at [145, 69] on icon "remove selection option" at bounding box center [146, 68] width 3 height 3
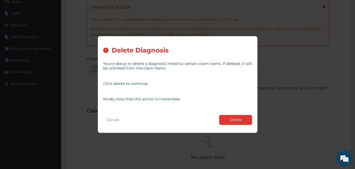
click at [233, 118] on button "Delete" at bounding box center [235, 120] width 33 height 10
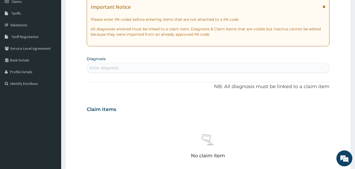
click at [121, 67] on div "Enter diagnosis" at bounding box center [208, 68] width 242 height 9
type input "B"
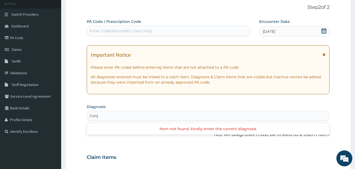
scroll to position [27, 0]
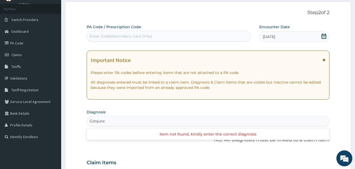
type input "Conjunc"
click at [324, 59] on icon at bounding box center [324, 60] width 3 height 4
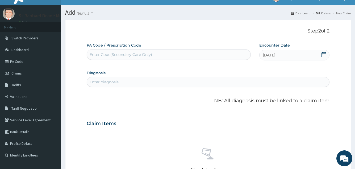
scroll to position [0, 0]
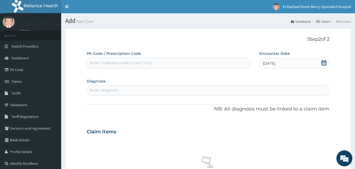
click at [133, 63] on div "Enter Code(Secondary Care Only)" at bounding box center [121, 62] width 63 height 5
click at [122, 93] on div "Enter diagnosis" at bounding box center [208, 90] width 242 height 9
click at [127, 89] on div "Enter diagnosis" at bounding box center [208, 90] width 242 height 9
type input "c"
type input "B"
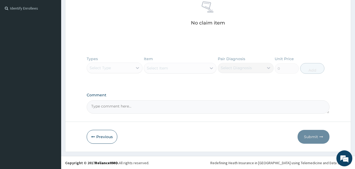
scroll to position [156, 0]
type input "conjunc"
click at [97, 135] on button "Previous" at bounding box center [102, 136] width 31 height 14
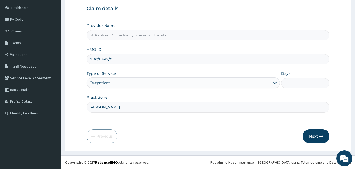
click at [314, 134] on button "Next" at bounding box center [316, 136] width 27 height 14
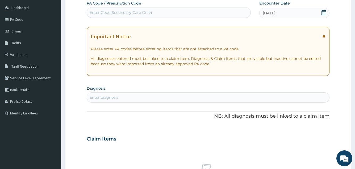
click at [106, 94] on div "Enter diagnosis" at bounding box center [208, 97] width 242 height 9
type input "conjunctivitis"
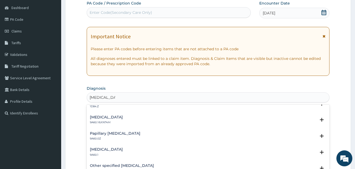
scroll to position [53, 0]
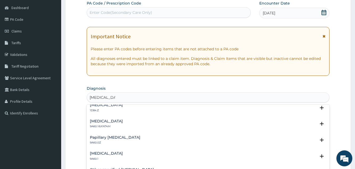
click at [103, 121] on h4 "Bacterial Conjunctivitis" at bounding box center [106, 121] width 33 height 4
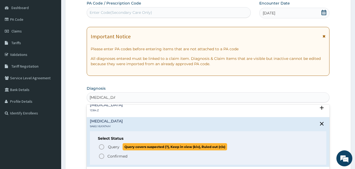
drag, startPoint x: 101, startPoint y: 145, endPoint x: 102, endPoint y: 143, distance: 2.7
click at [101, 145] on icon "status option query" at bounding box center [101, 147] width 6 height 6
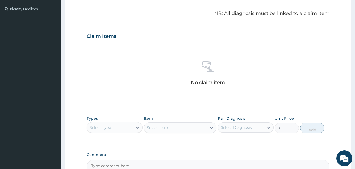
scroll to position [157, 0]
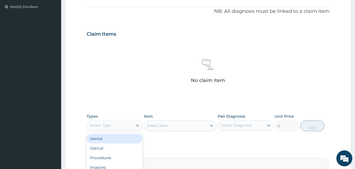
click at [125, 125] on div "Select Type" at bounding box center [110, 125] width 46 height 9
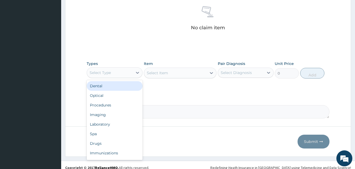
scroll to position [210, 0]
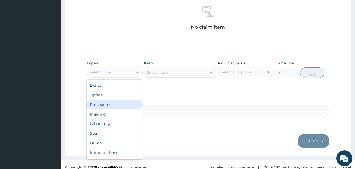
click at [104, 104] on div "Procedures" at bounding box center [115, 105] width 56 height 10
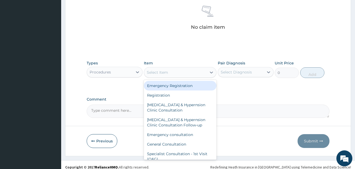
click at [170, 73] on div "Select Item" at bounding box center [175, 72] width 63 height 9
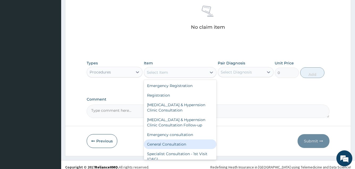
drag, startPoint x: 166, startPoint y: 143, endPoint x: 175, endPoint y: 127, distance: 18.1
click at [167, 141] on div "General Consultation" at bounding box center [180, 144] width 73 height 10
type input "4750"
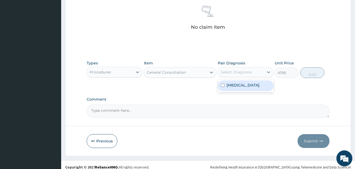
click at [242, 74] on div "Select Diagnosis" at bounding box center [236, 71] width 31 height 5
drag, startPoint x: 236, startPoint y: 86, endPoint x: 246, endPoint y: 83, distance: 10.8
click at [236, 86] on label "Bacterial Conjunctivitis" at bounding box center [243, 85] width 33 height 5
checkbox input "true"
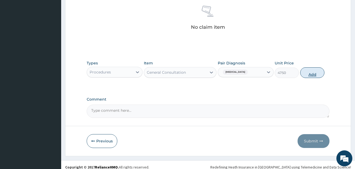
click at [311, 74] on button "Add" at bounding box center [313, 72] width 24 height 11
type input "0"
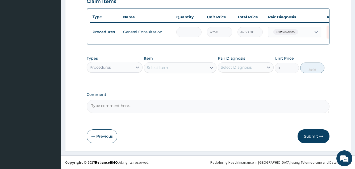
click at [127, 69] on div "Procedures" at bounding box center [110, 67] width 46 height 9
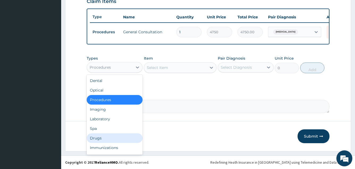
drag, startPoint x: 96, startPoint y: 136, endPoint x: 121, endPoint y: 113, distance: 34.1
click at [97, 134] on div "Drugs" at bounding box center [115, 138] width 56 height 10
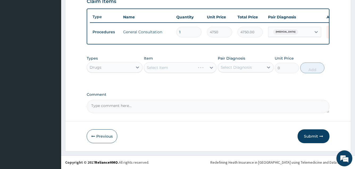
click at [174, 67] on div "Select Item" at bounding box center [180, 67] width 73 height 11
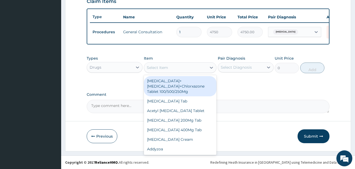
click at [155, 69] on div "Select Item" at bounding box center [157, 67] width 21 height 5
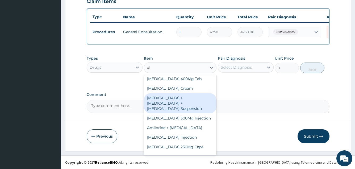
scroll to position [0, 0]
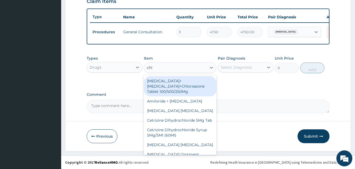
type input "chlo"
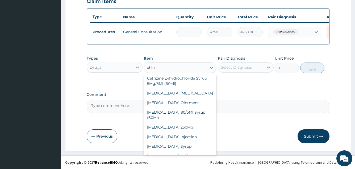
scroll to position [53, 0]
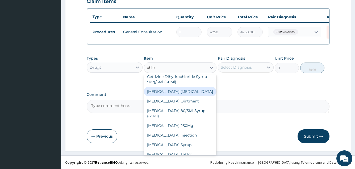
click at [180, 96] on div "Chloramphenicol Eye Drop" at bounding box center [180, 92] width 73 height 10
type input "1900"
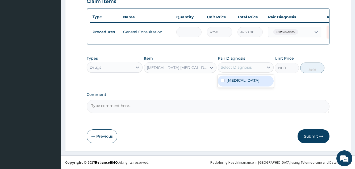
click at [243, 63] on div "Select Diagnosis" at bounding box center [241, 67] width 46 height 9
drag, startPoint x: 236, startPoint y: 81, endPoint x: 243, endPoint y: 81, distance: 7.7
click at [240, 81] on label "Bacterial Conjunctivitis" at bounding box center [243, 80] width 33 height 5
checkbox input "true"
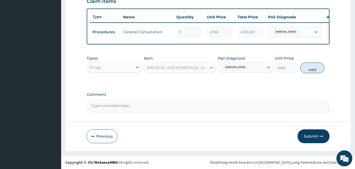
drag, startPoint x: 315, startPoint y: 67, endPoint x: 292, endPoint y: 71, distance: 22.8
click at [314, 68] on button "Add" at bounding box center [313, 68] width 24 height 11
type input "0"
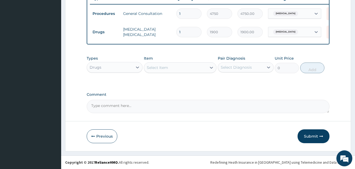
scroll to position [212, 0]
click at [310, 137] on button "Submit" at bounding box center [314, 136] width 32 height 14
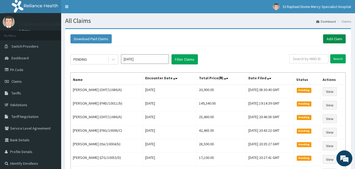
click at [337, 39] on link "Add Claim" at bounding box center [334, 38] width 23 height 9
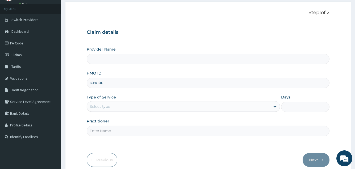
type input "ICN/1009"
type input "St. Raphael Divine Mercy Specialist Hospital"
type input "ICN/10094/A"
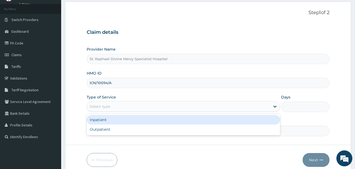
click at [112, 105] on div "Select type" at bounding box center [178, 106] width 183 height 9
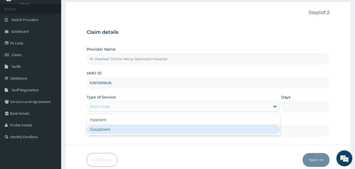
click at [104, 129] on div "Outpatient" at bounding box center [183, 130] width 193 height 10
type input "1"
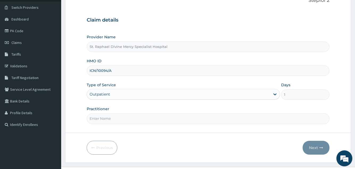
scroll to position [50, 0]
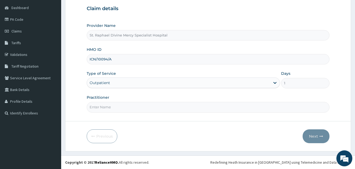
click at [129, 110] on input "Practitioner" at bounding box center [208, 107] width 243 height 10
type input "r"
type input "[PERSON_NAME]"
click at [313, 139] on button "Next" at bounding box center [316, 136] width 27 height 14
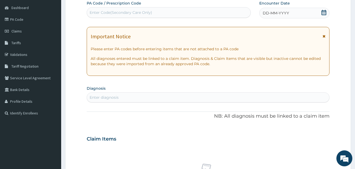
click at [324, 12] on icon at bounding box center [324, 12] width 5 height 5
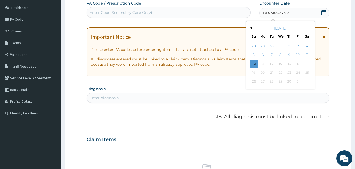
drag, startPoint x: 309, startPoint y: 55, endPoint x: 302, endPoint y: 56, distance: 7.0
click at [308, 56] on div "11" at bounding box center [307, 55] width 8 height 8
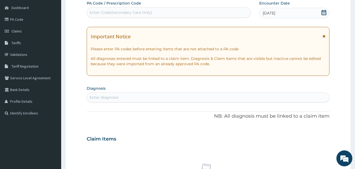
click at [115, 98] on div "Enter diagnosis" at bounding box center [104, 97] width 29 height 5
type input "upper"
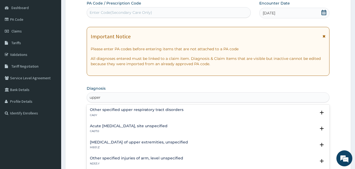
click at [143, 126] on h4 "Acute upper respiratory infection, site unspecified" at bounding box center [129, 126] width 78 height 4
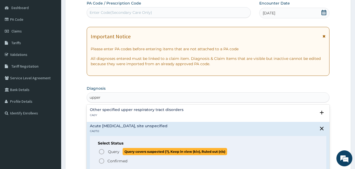
click at [102, 150] on icon "status option query" at bounding box center [101, 152] width 6 height 6
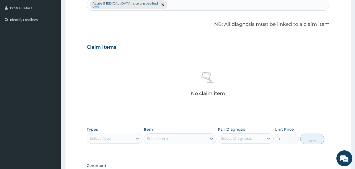
scroll to position [157, 0]
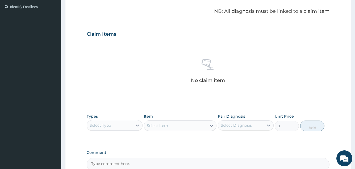
click at [121, 124] on div "Select Type" at bounding box center [110, 125] width 46 height 9
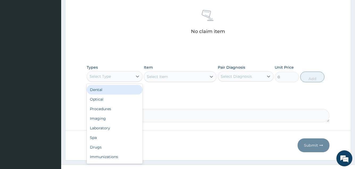
scroll to position [210, 0]
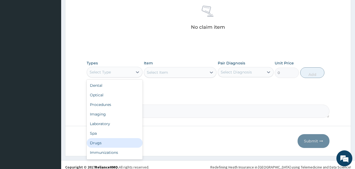
drag, startPoint x: 100, startPoint y: 143, endPoint x: 105, endPoint y: 135, distance: 9.7
click at [104, 137] on div "Dental Optical Procedures Imaging Laboratory Spa Drugs Immunizations Others Gym" at bounding box center [115, 120] width 56 height 80
drag, startPoint x: 96, startPoint y: 144, endPoint x: 99, endPoint y: 138, distance: 6.8
click at [98, 139] on div "Drugs" at bounding box center [115, 143] width 56 height 10
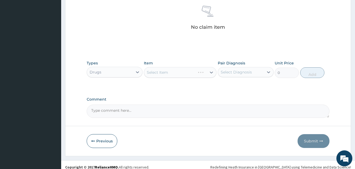
click at [176, 75] on div "Select Item" at bounding box center [180, 72] width 73 height 11
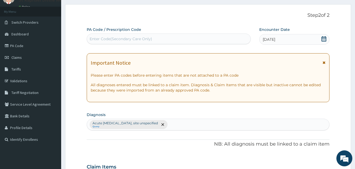
scroll to position [24, 0]
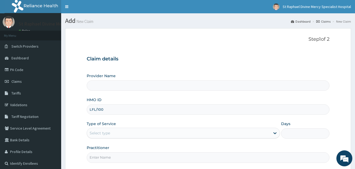
type input "LFL/1001"
type input "St. Raphael Divine Mercy Specialist Hospital"
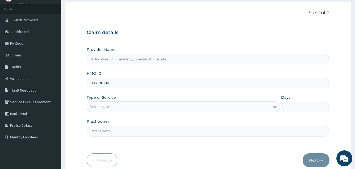
scroll to position [27, 0]
type input "LFL/10019/F"
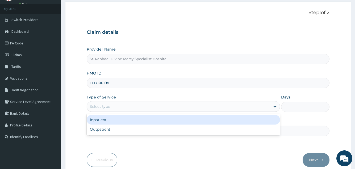
click at [162, 105] on div "Select type" at bounding box center [178, 106] width 183 height 9
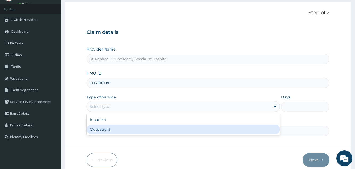
drag, startPoint x: 107, startPoint y: 130, endPoint x: 123, endPoint y: 129, distance: 16.3
click at [113, 130] on div "Outpatient" at bounding box center [183, 130] width 193 height 10
type input "1"
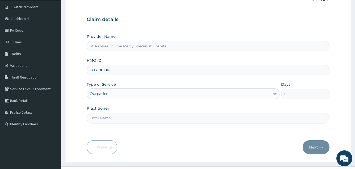
scroll to position [50, 0]
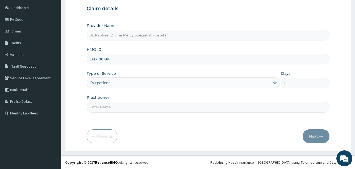
click at [149, 106] on input "Practitioner" at bounding box center [208, 107] width 243 height 10
type input "Dr Nwakaeze"
click at [314, 134] on button "Next" at bounding box center [316, 136] width 27 height 14
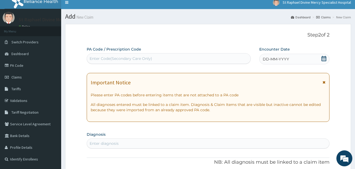
scroll to position [0, 0]
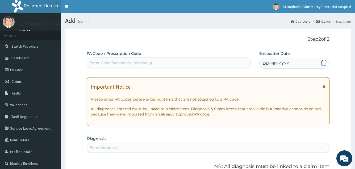
click at [327, 63] on icon at bounding box center [324, 62] width 5 height 5
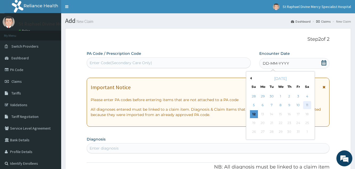
click at [309, 105] on div "11" at bounding box center [307, 105] width 8 height 8
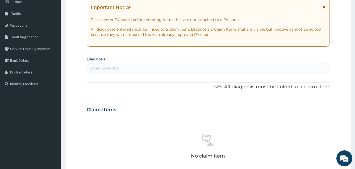
scroll to position [80, 0]
click at [153, 67] on div "Enter diagnosis" at bounding box center [208, 68] width 242 height 9
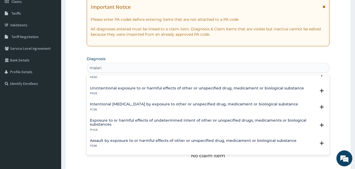
scroll to position [0, 0]
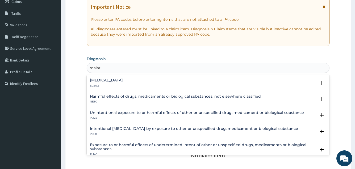
type input "malaria"
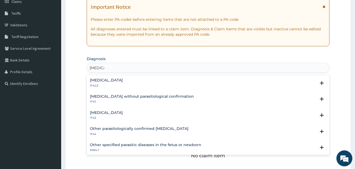
click at [117, 112] on h4 "Malaria, unspecified" at bounding box center [106, 113] width 33 height 4
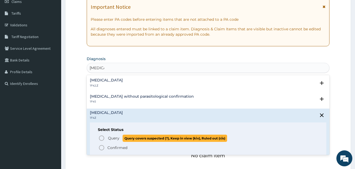
click at [102, 136] on circle "status option query" at bounding box center [101, 138] width 5 height 5
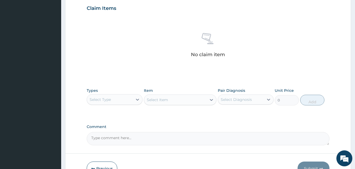
scroll to position [213, 0]
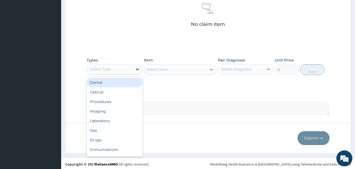
click at [134, 69] on div at bounding box center [138, 69] width 10 height 10
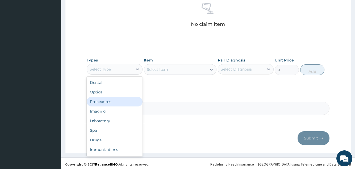
click at [104, 103] on div "Procedures" at bounding box center [115, 102] width 56 height 10
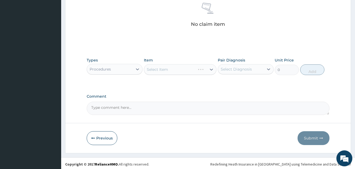
click at [162, 68] on div "Select Item" at bounding box center [180, 69] width 73 height 11
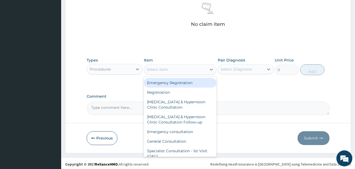
click at [160, 70] on div "Select Item" at bounding box center [157, 69] width 21 height 5
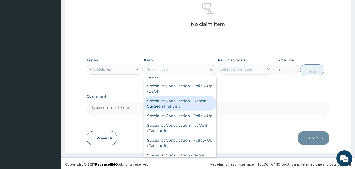
scroll to position [53, 0]
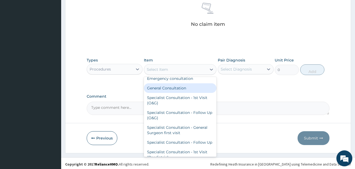
click at [168, 89] on div "General Consultation" at bounding box center [180, 88] width 73 height 10
type input "4750"
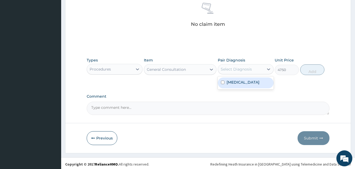
click at [237, 68] on div "Select Diagnosis" at bounding box center [236, 69] width 31 height 5
drag, startPoint x: 236, startPoint y: 81, endPoint x: 262, endPoint y: 78, distance: 25.7
click at [237, 81] on label "Malaria, unspecified" at bounding box center [243, 82] width 33 height 5
checkbox input "true"
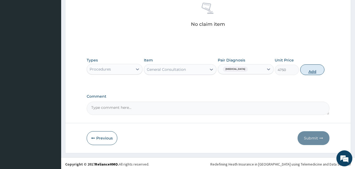
click at [311, 68] on button "Add" at bounding box center [313, 69] width 24 height 11
type input "0"
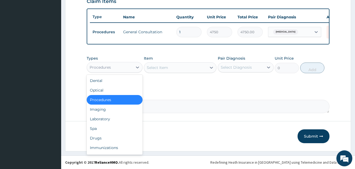
click at [121, 68] on div "Procedures" at bounding box center [110, 67] width 46 height 9
drag, startPoint x: 102, startPoint y: 138, endPoint x: 114, endPoint y: 124, distance: 18.3
click at [106, 132] on div "Dental Optical Procedures Imaging Laboratory Spa Drugs Immunizations Others Gym" at bounding box center [115, 115] width 56 height 80
drag, startPoint x: 101, startPoint y: 138, endPoint x: 109, endPoint y: 124, distance: 16.3
click at [105, 131] on div "Dental Optical Procedures Imaging Laboratory Spa Drugs Immunizations Others Gym" at bounding box center [115, 115] width 56 height 80
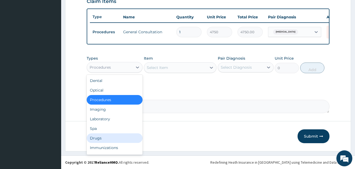
click at [97, 136] on div "Drugs" at bounding box center [115, 138] width 56 height 10
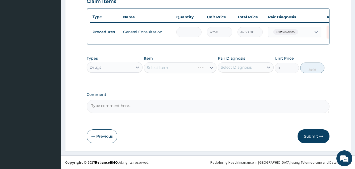
click at [166, 67] on div "Select Item" at bounding box center [180, 67] width 73 height 11
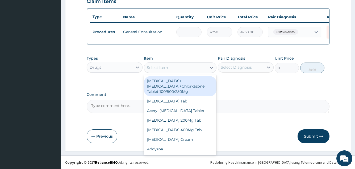
click at [172, 69] on div "Select Item" at bounding box center [175, 67] width 63 height 9
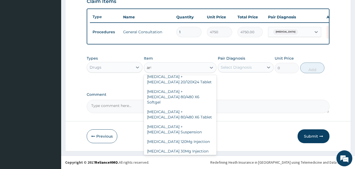
scroll to position [23, 0]
type input "artes"
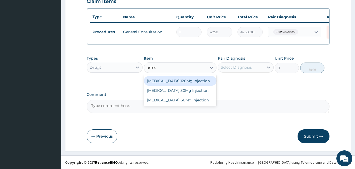
scroll to position [0, 0]
click at [174, 81] on div "Artesunate 120Mg Injection" at bounding box center [180, 81] width 73 height 10
type input "8075"
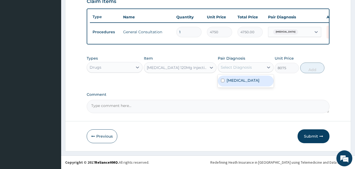
click at [253, 70] on div "Select Diagnosis" at bounding box center [241, 67] width 46 height 9
click at [241, 79] on label "Malaria, unspecified" at bounding box center [243, 80] width 33 height 5
checkbox input "true"
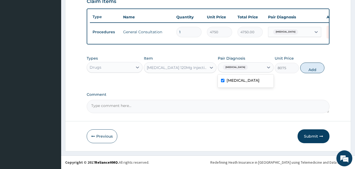
click at [178, 68] on div "Artesunate 120Mg Injection" at bounding box center [177, 67] width 61 height 5
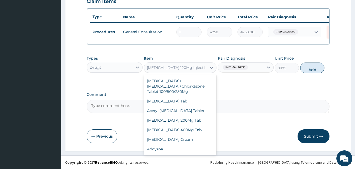
scroll to position [384, 0]
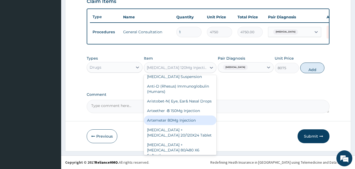
click at [174, 116] on div "Artemeter 80Mg Injection" at bounding box center [180, 121] width 73 height 10
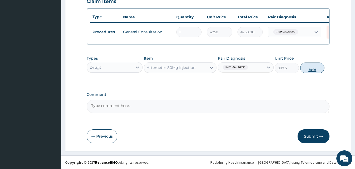
click at [311, 67] on button "Add" at bounding box center [313, 68] width 24 height 11
type input "0"
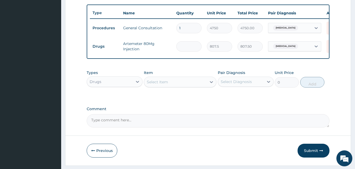
type input "0.00"
type input "2"
type input "1615.00"
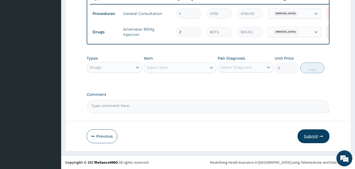
type input "2"
click at [311, 138] on button "Submit" at bounding box center [314, 136] width 32 height 14
